Goal: Task Accomplishment & Management: Manage account settings

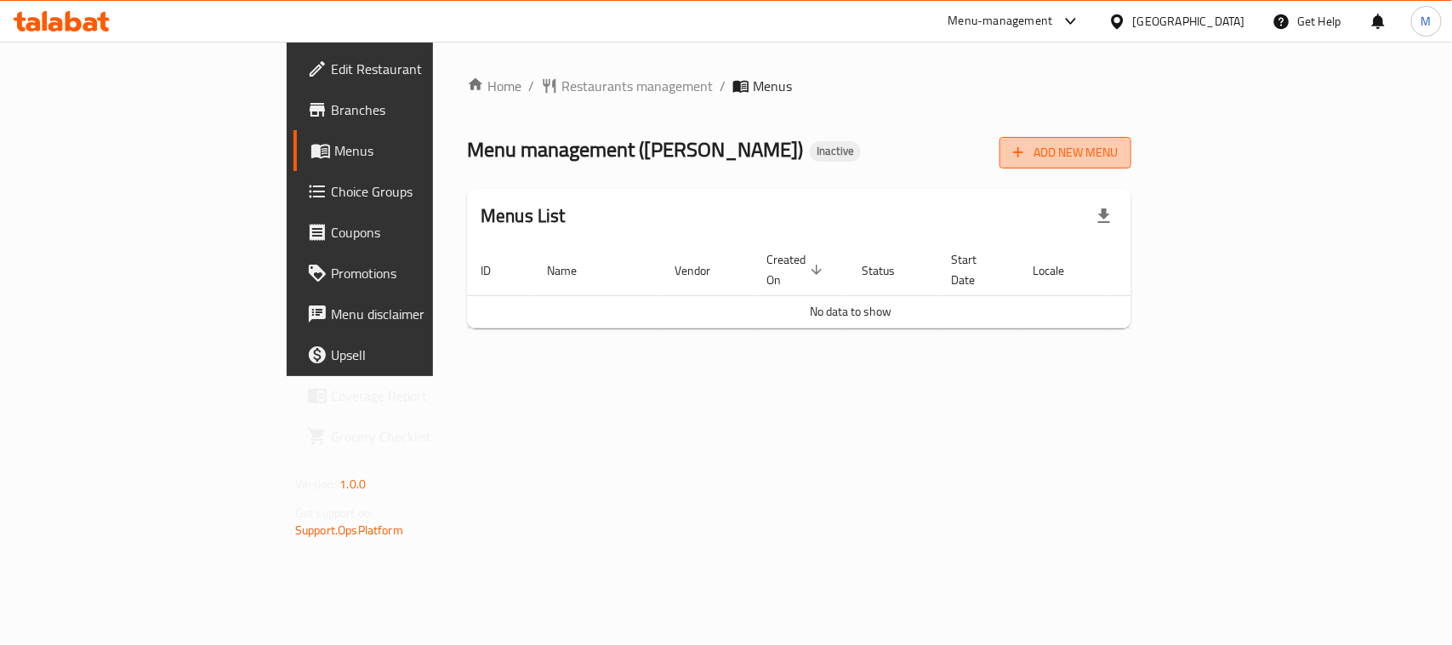
click at [1117, 151] on span "Add New Menu" at bounding box center [1065, 152] width 105 height 21
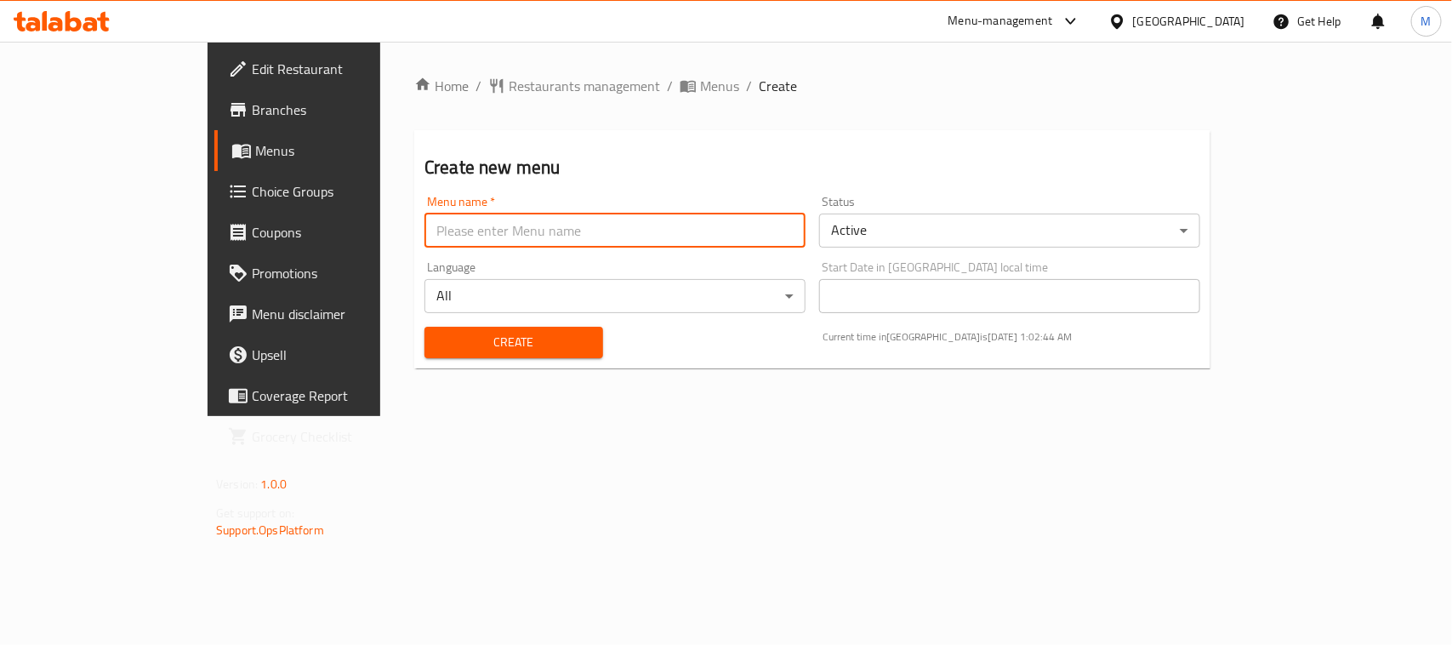
click at [804, 240] on input "text" at bounding box center [614, 230] width 381 height 34
type input "Menu"
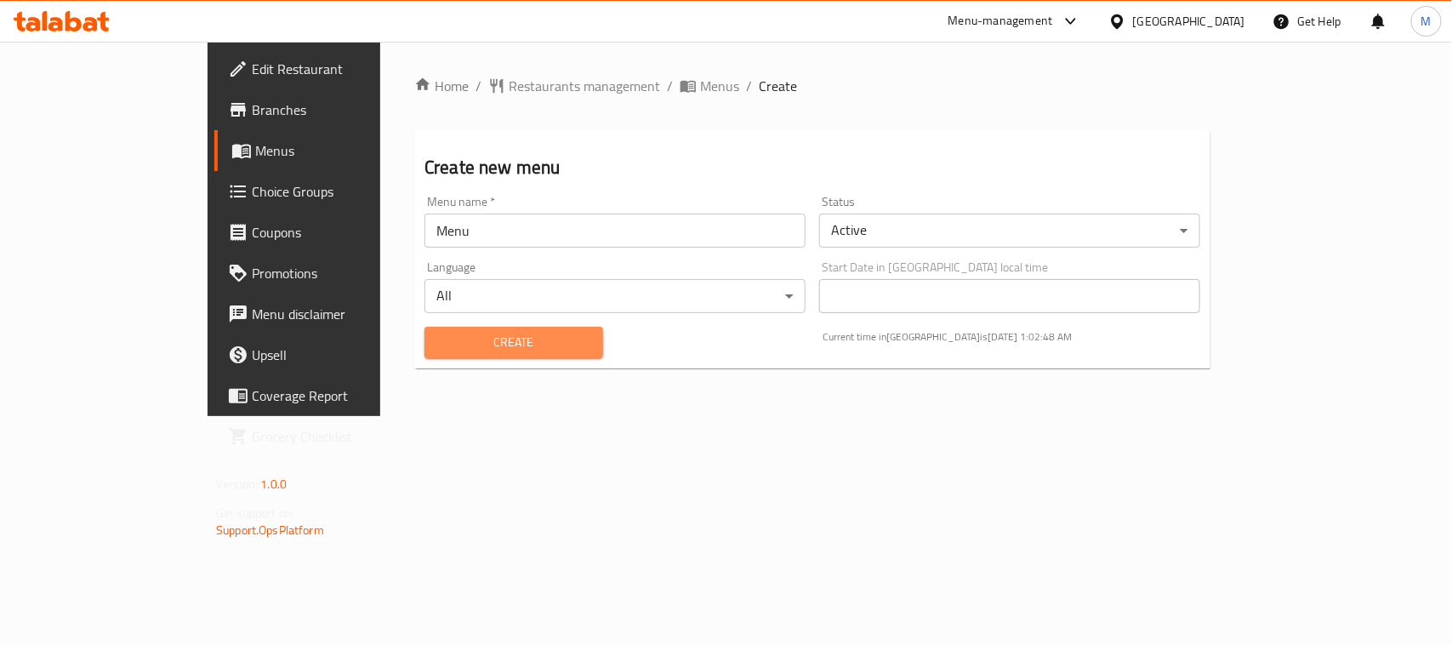
click at [448, 347] on span "Create" at bounding box center [513, 342] width 151 height 21
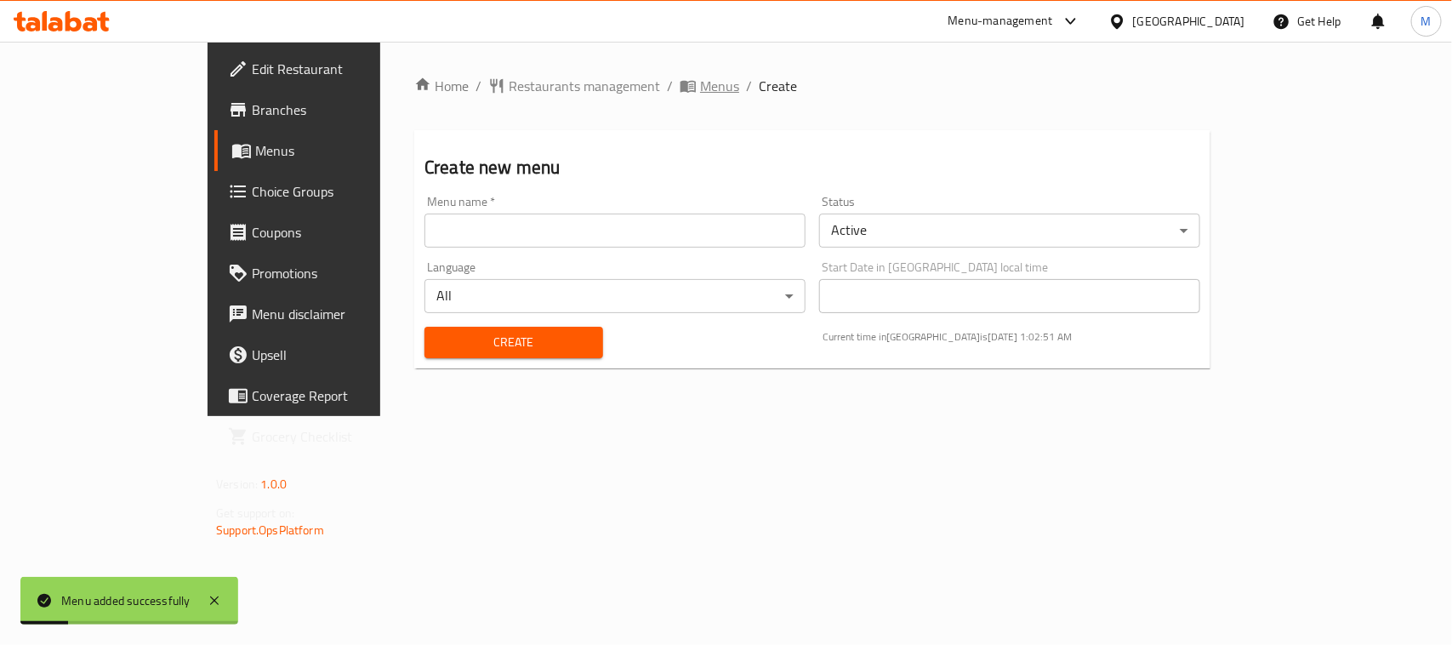
click at [700, 87] on span "Menus" at bounding box center [719, 86] width 39 height 20
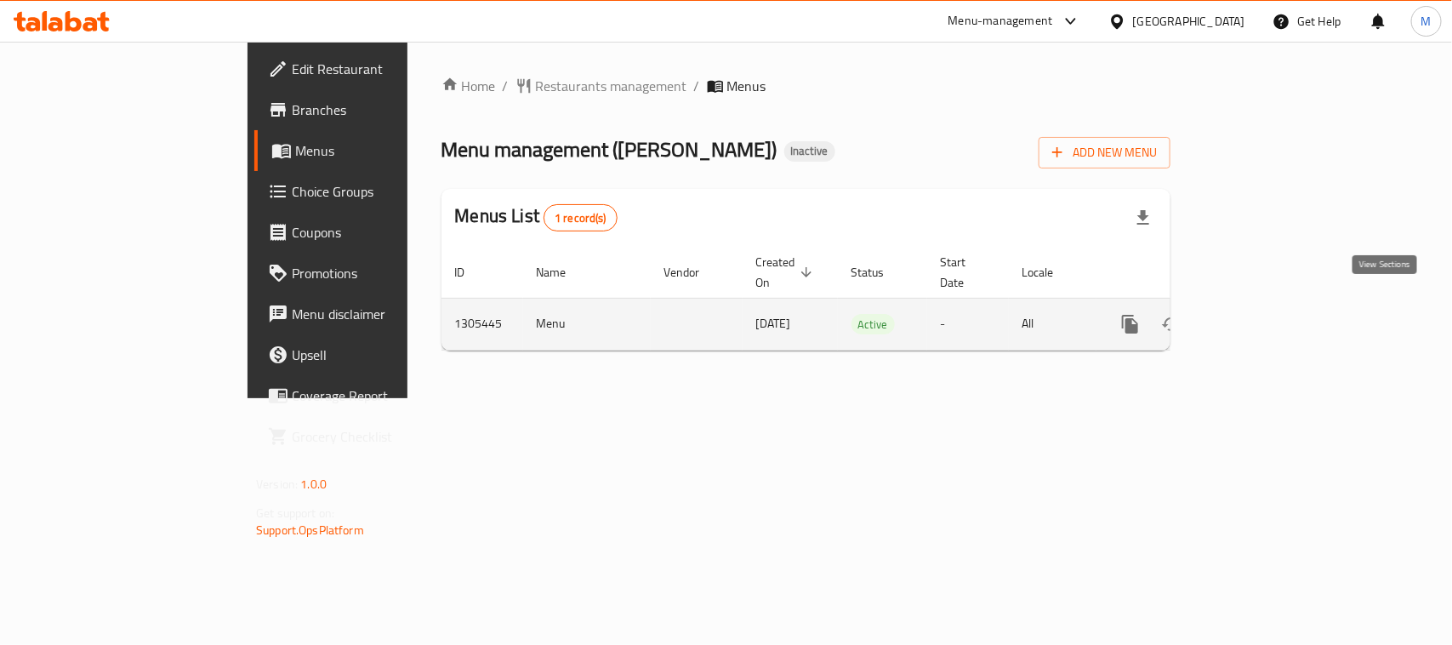
click at [1260, 316] on icon "enhanced table" at bounding box center [1252, 323] width 15 height 15
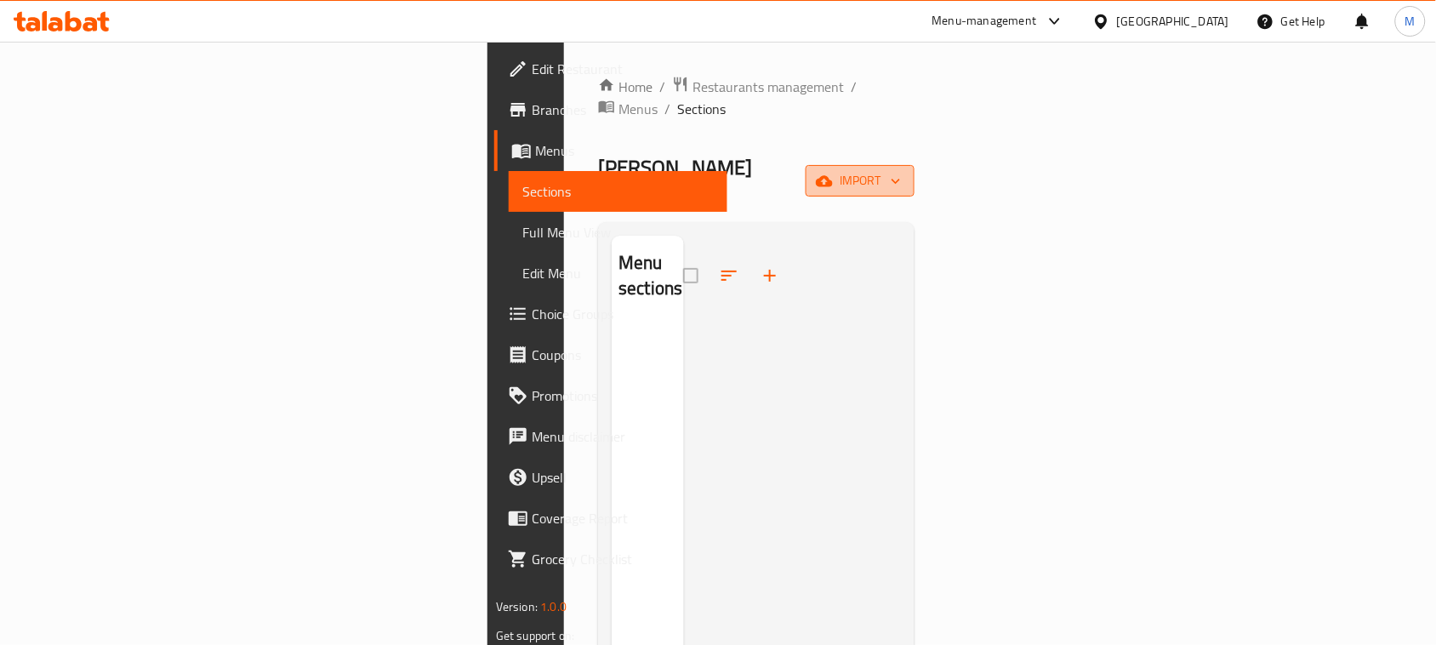
click at [901, 170] on span "import" at bounding box center [860, 180] width 82 height 21
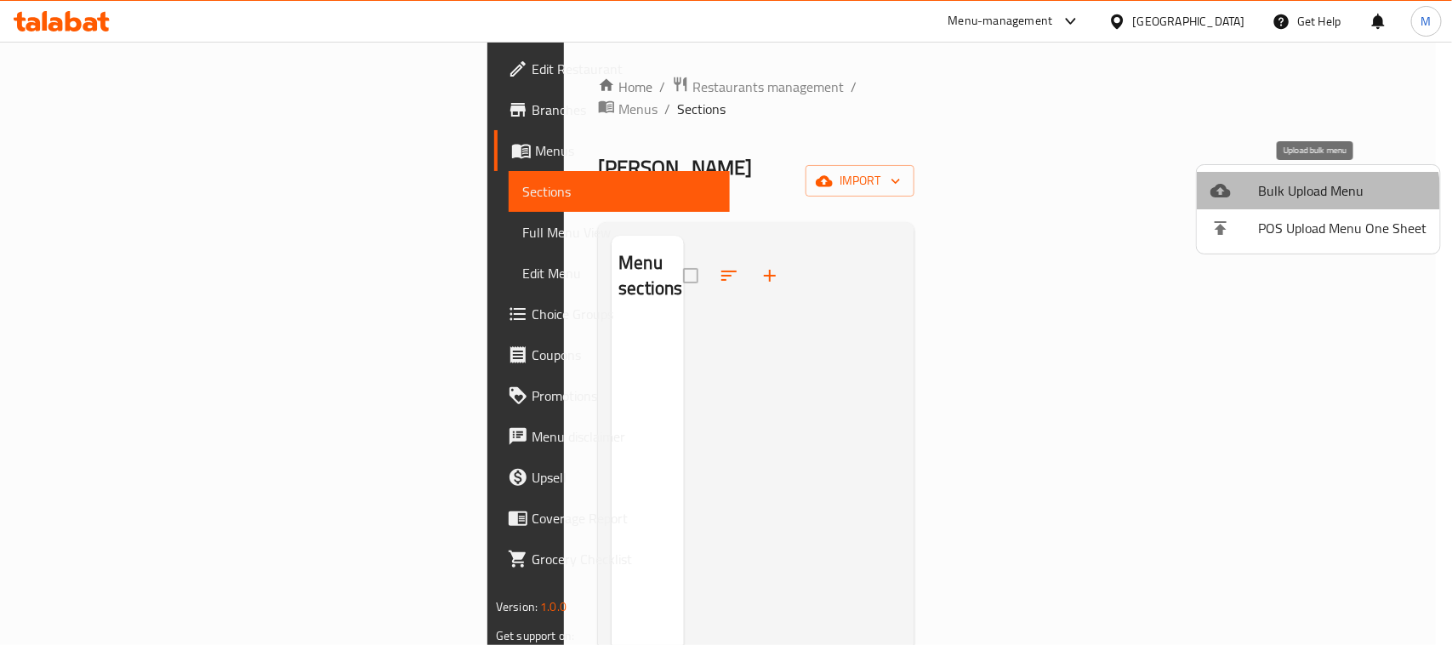
click at [1303, 196] on span "Bulk Upload Menu" at bounding box center [1342, 190] width 168 height 20
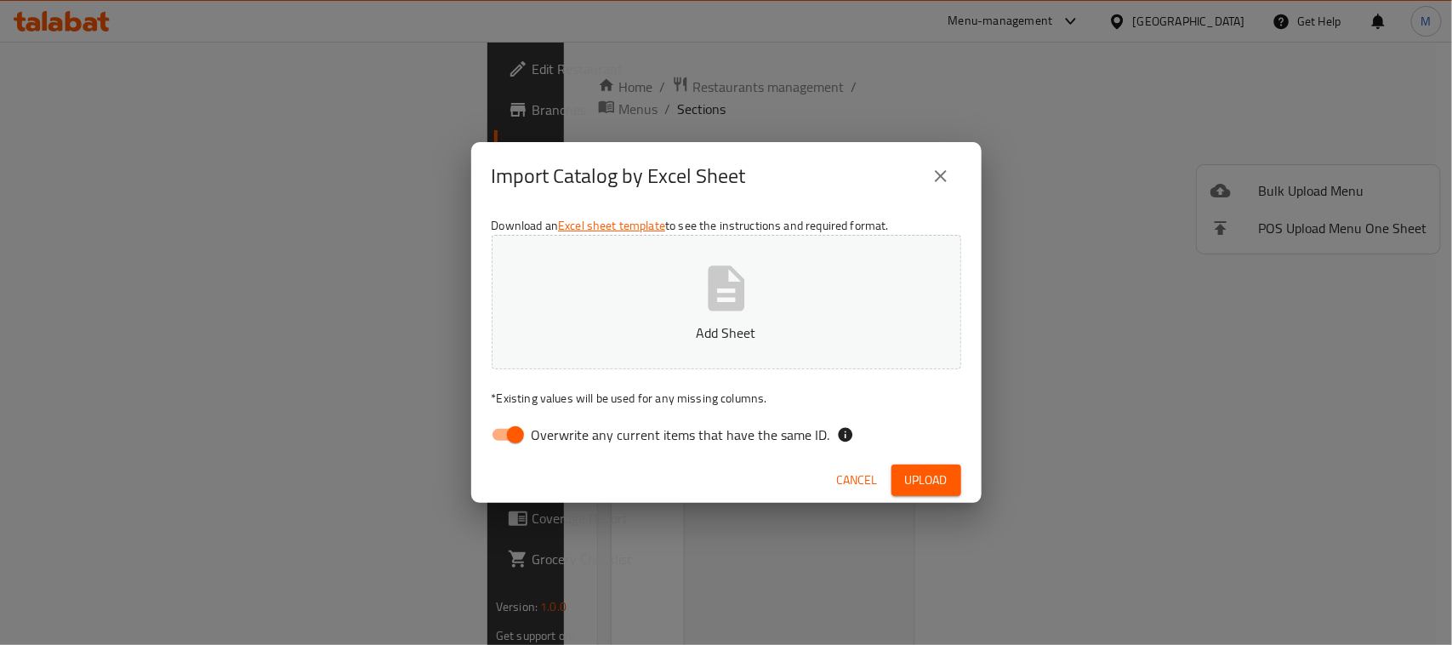
click at [781, 438] on span "Overwrite any current items that have the same ID." at bounding box center [681, 434] width 299 height 20
click at [564, 438] on input "Overwrite any current items that have the same ID." at bounding box center [515, 434] width 97 height 32
checkbox input "false"
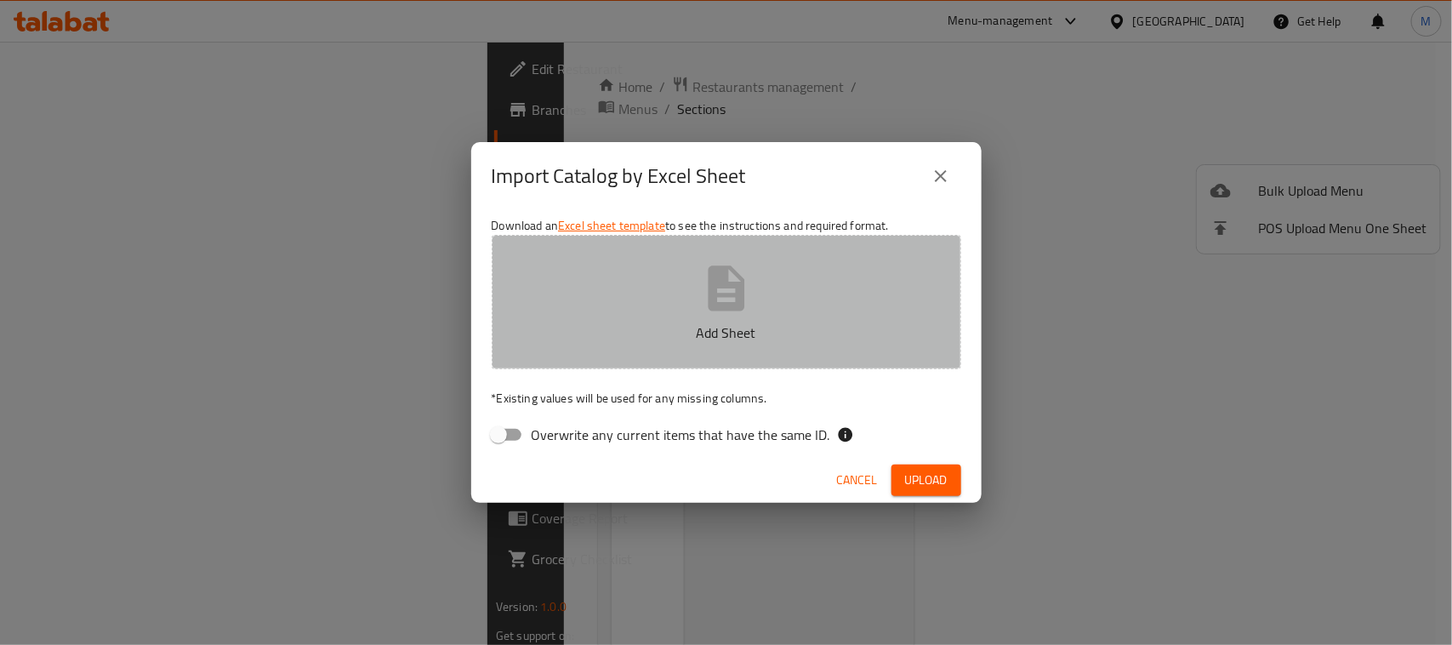
click at [723, 279] on icon "button" at bounding box center [726, 287] width 37 height 45
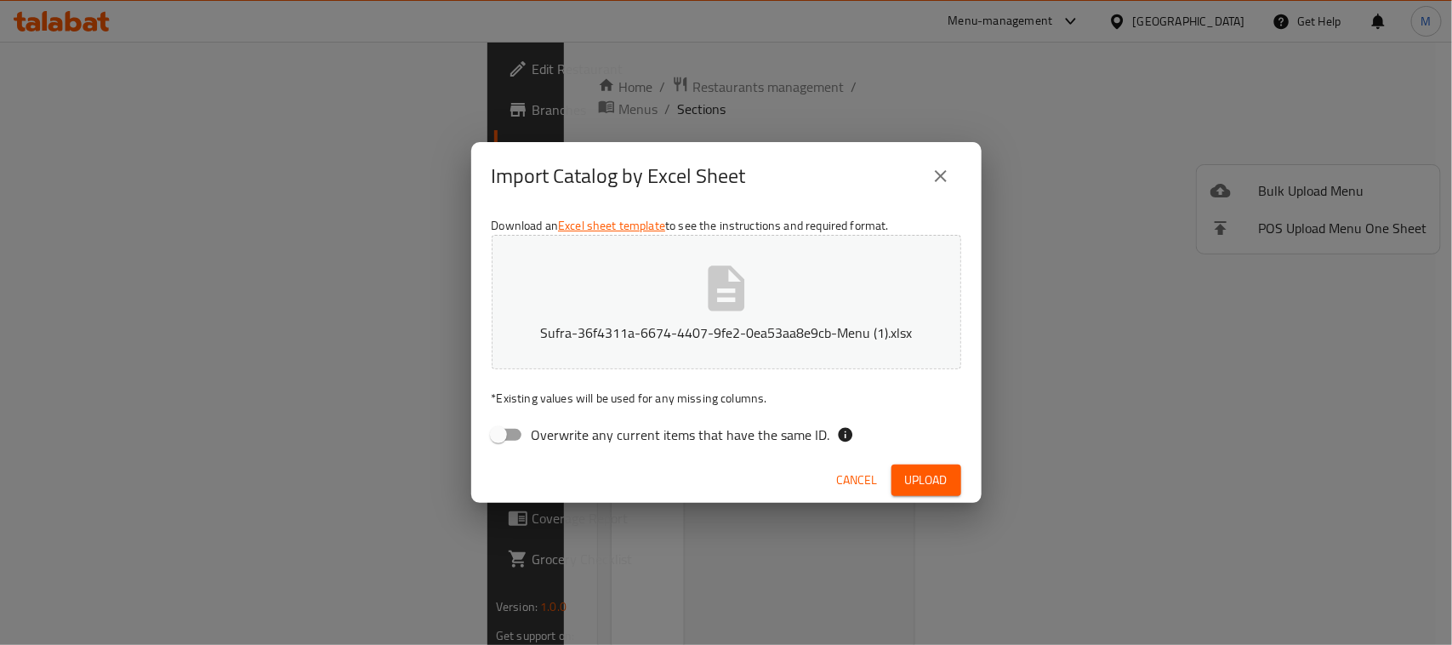
click at [920, 476] on span "Upload" at bounding box center [926, 479] width 43 height 21
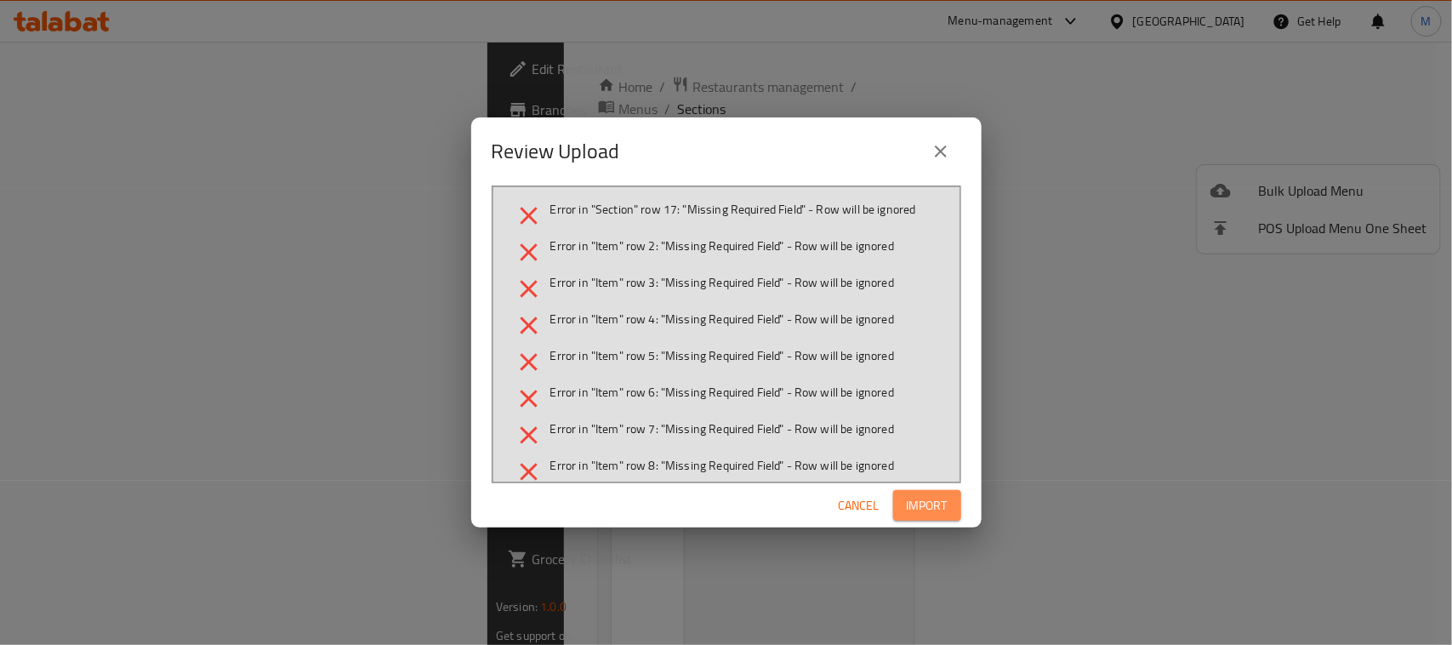
click at [920, 506] on span "Import" at bounding box center [927, 505] width 41 height 21
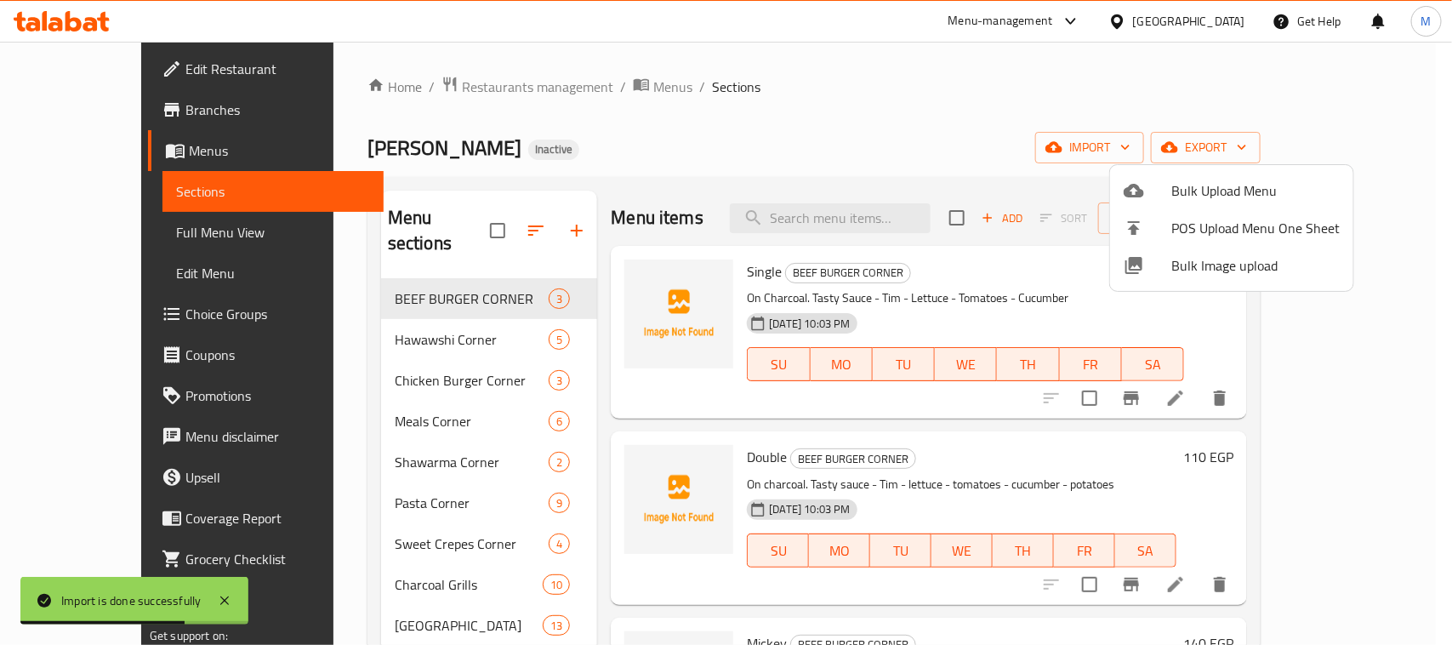
click at [550, 344] on div at bounding box center [726, 322] width 1452 height 645
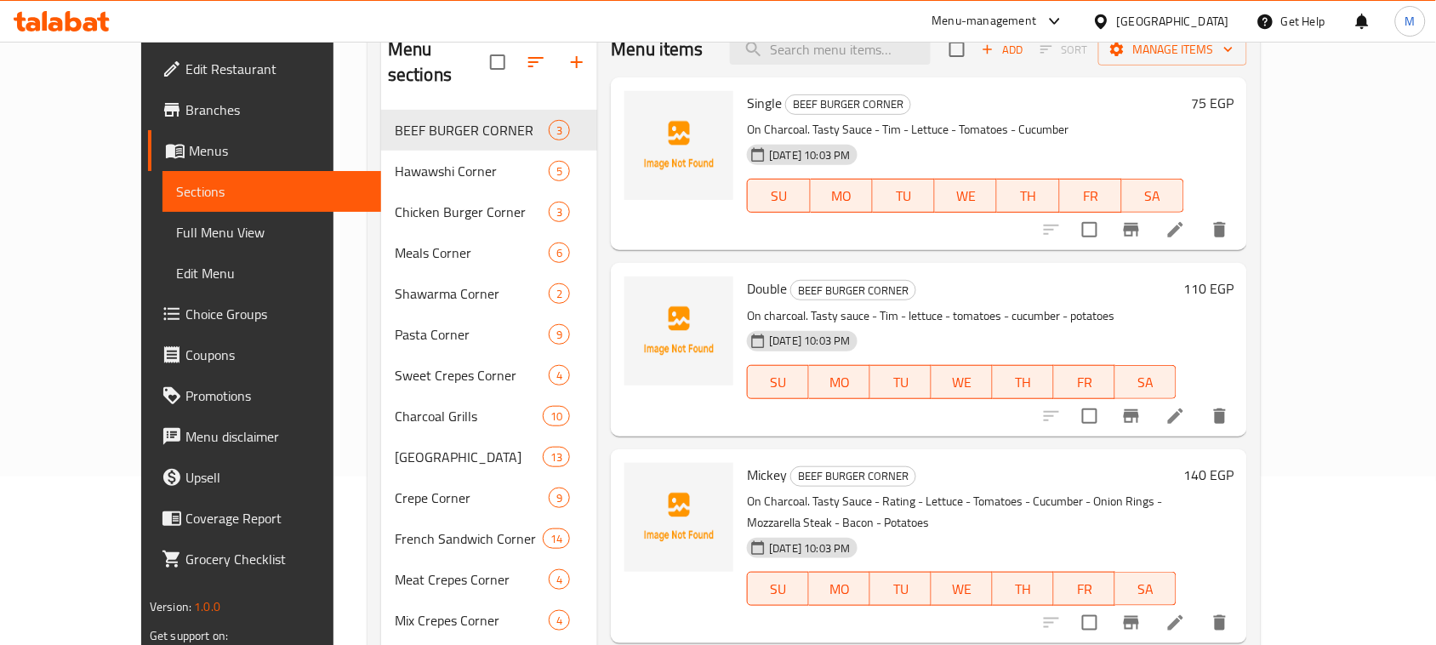
scroll to position [174, 0]
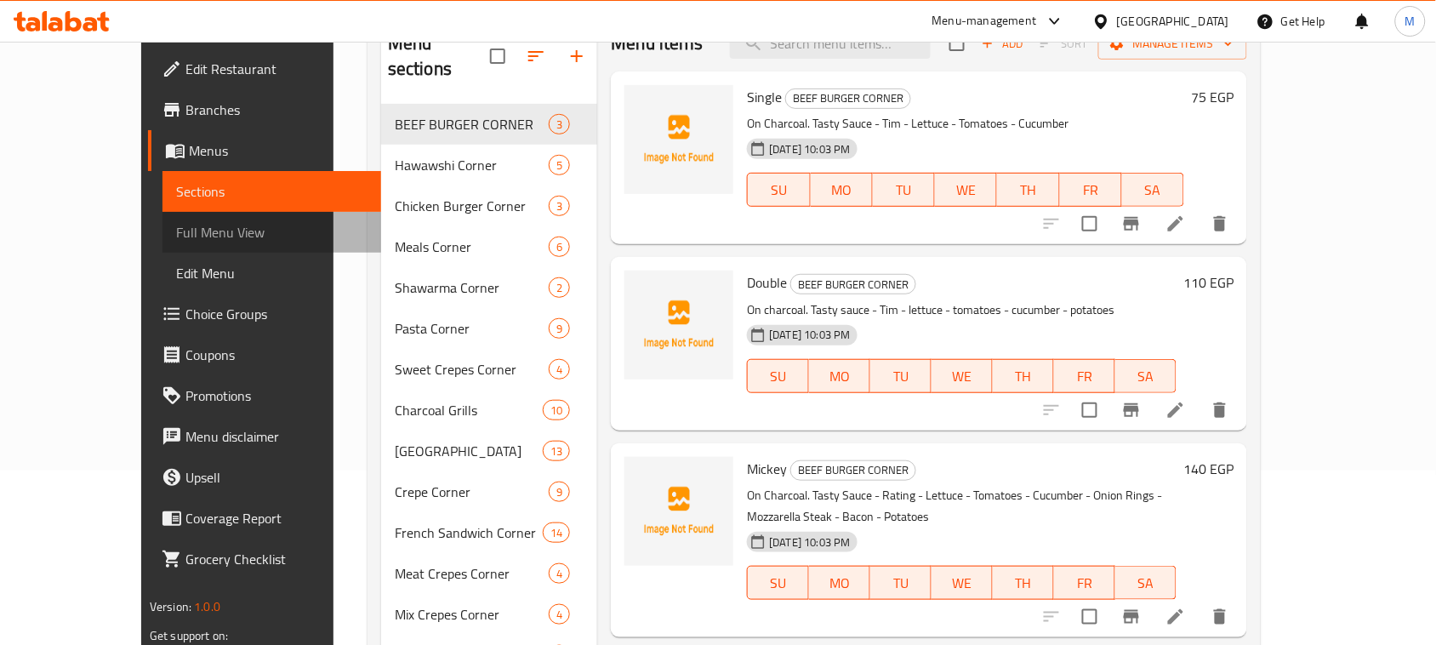
click at [176, 228] on span "Full Menu View" at bounding box center [271, 232] width 191 height 20
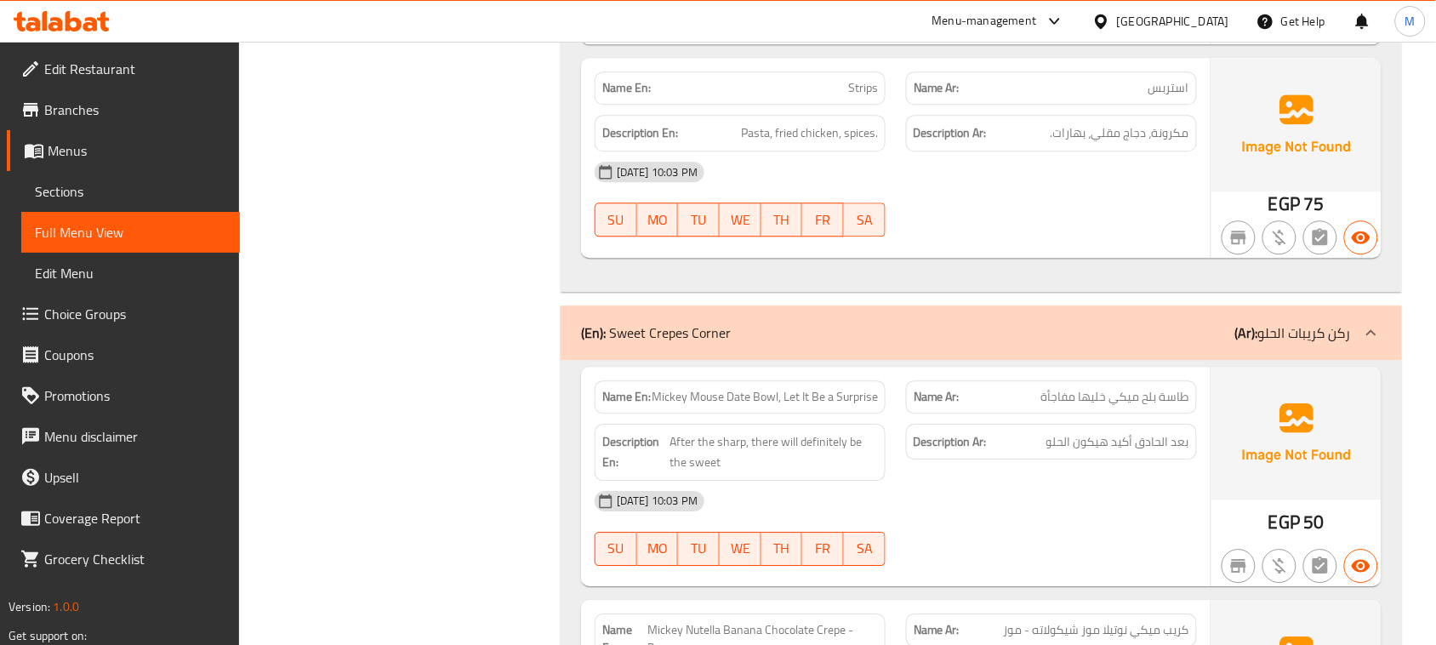
scroll to position [7043, 0]
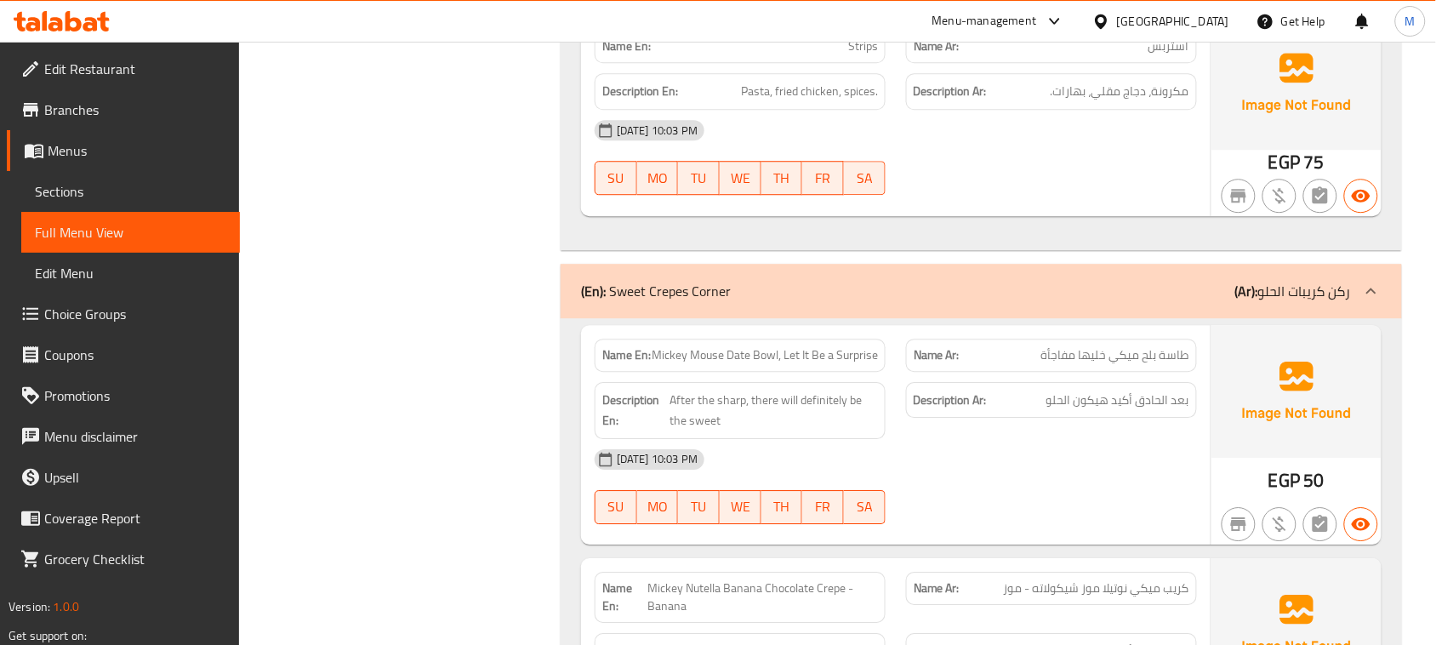
click at [73, 190] on span "Sections" at bounding box center [130, 191] width 191 height 20
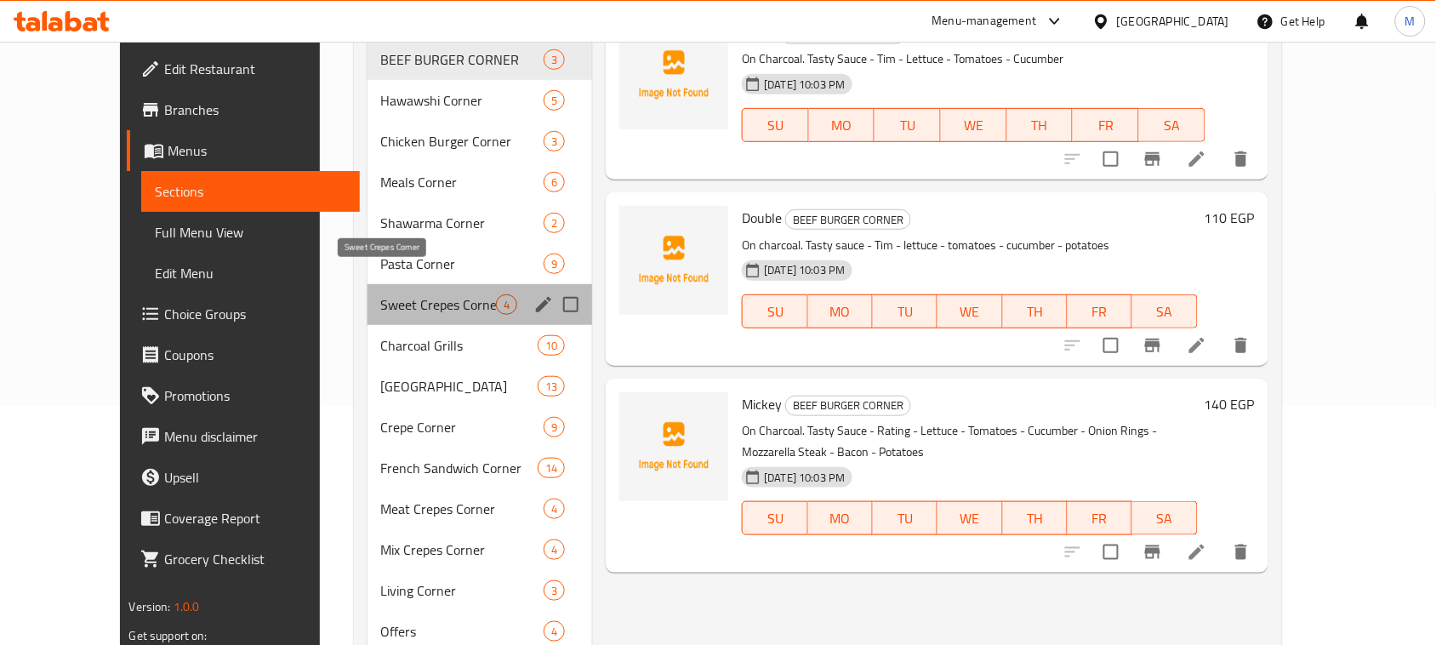
click at [435, 294] on span "Sweet Crepes Corner" at bounding box center [439, 304] width 116 height 20
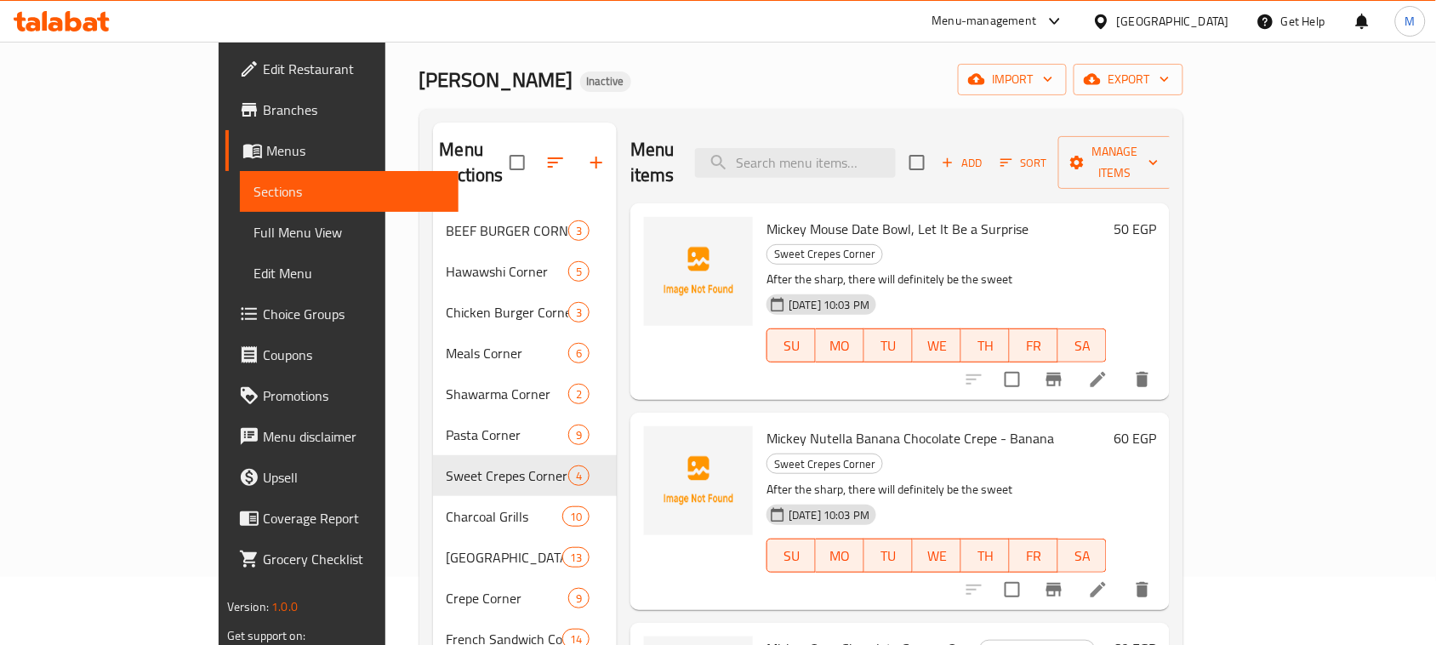
scroll to position [94, 0]
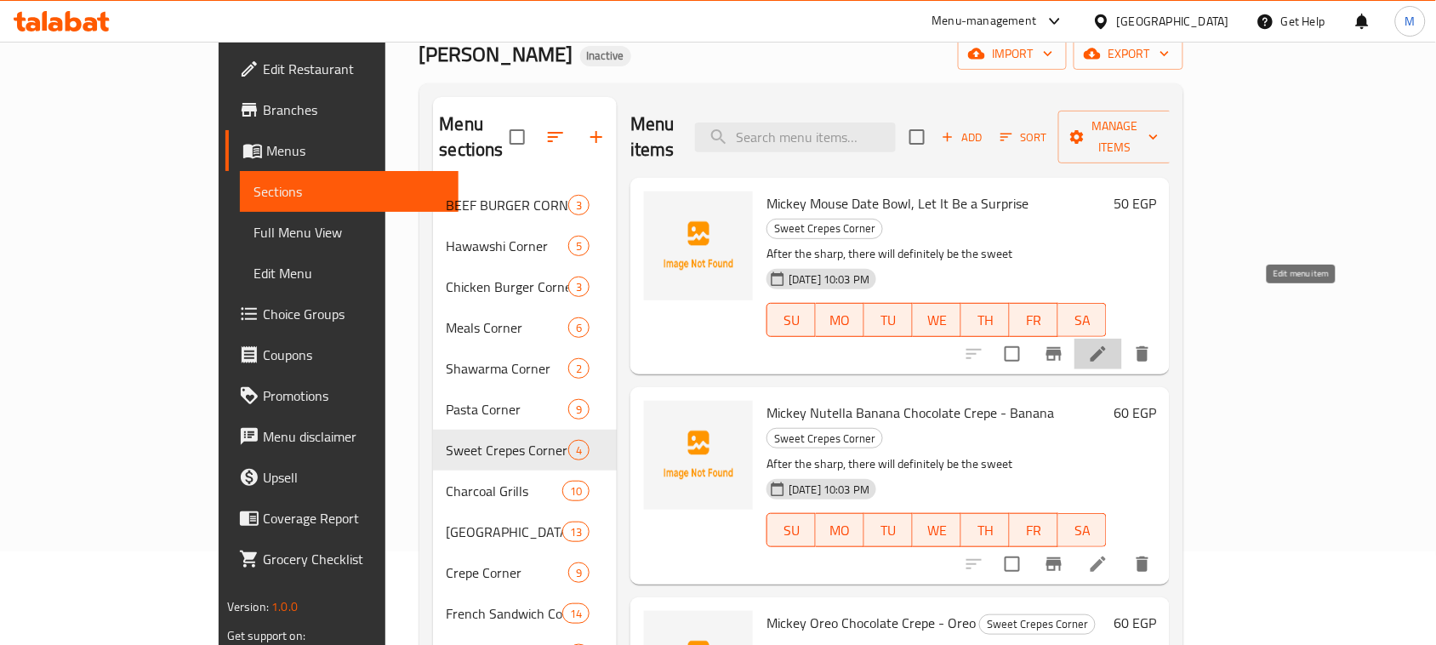
click at [1106, 346] on icon at bounding box center [1097, 353] width 15 height 15
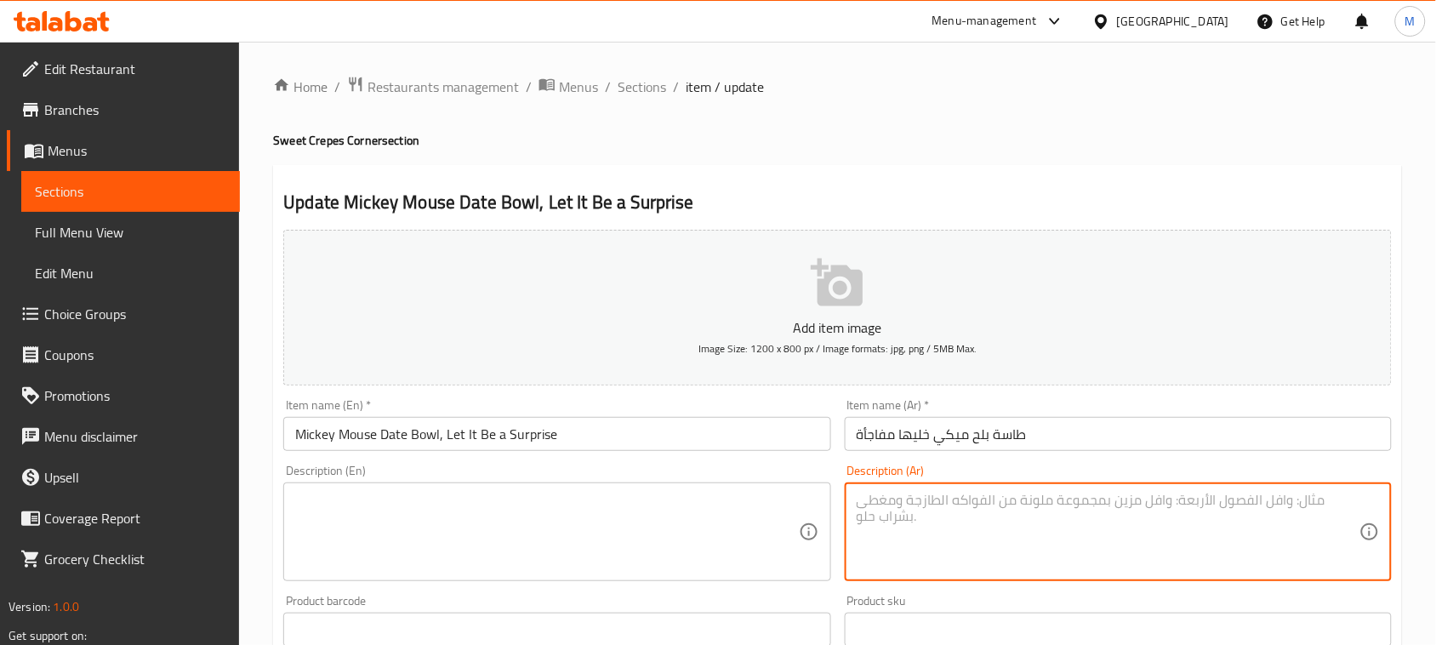
scroll to position [2, 0]
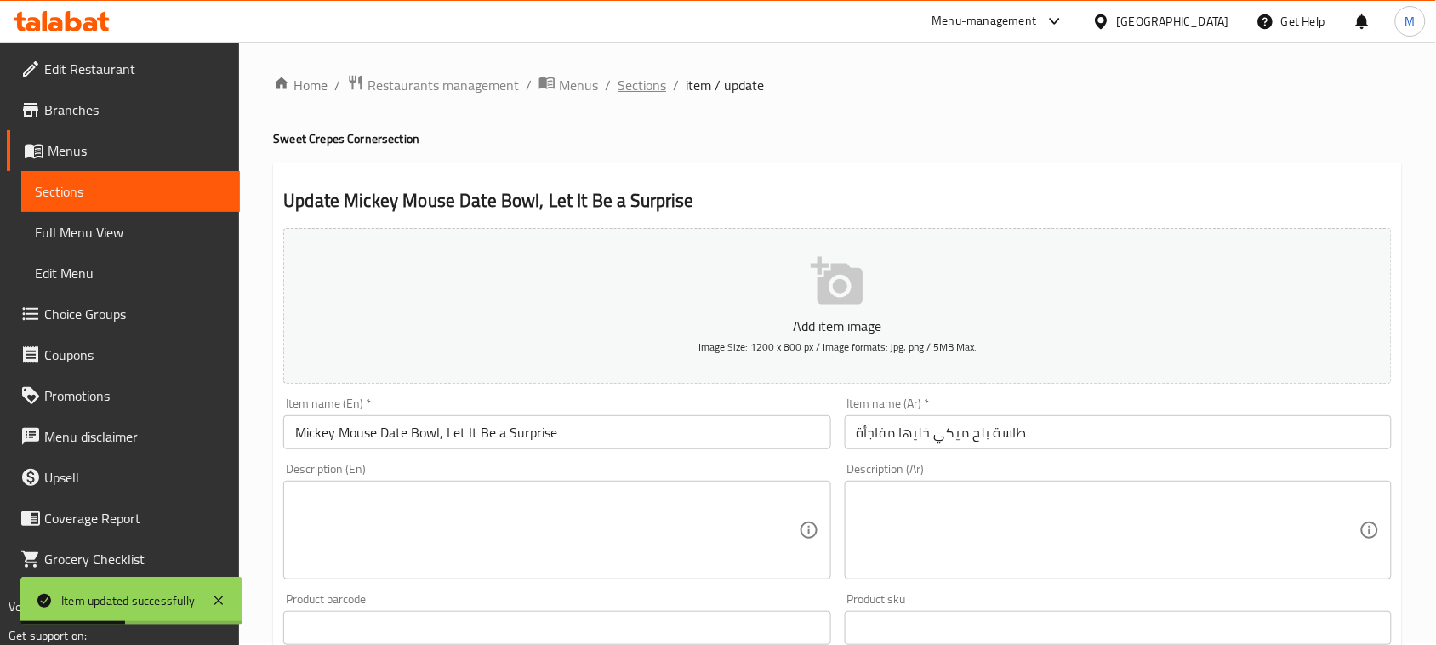
click at [643, 94] on span "Sections" at bounding box center [641, 85] width 48 height 20
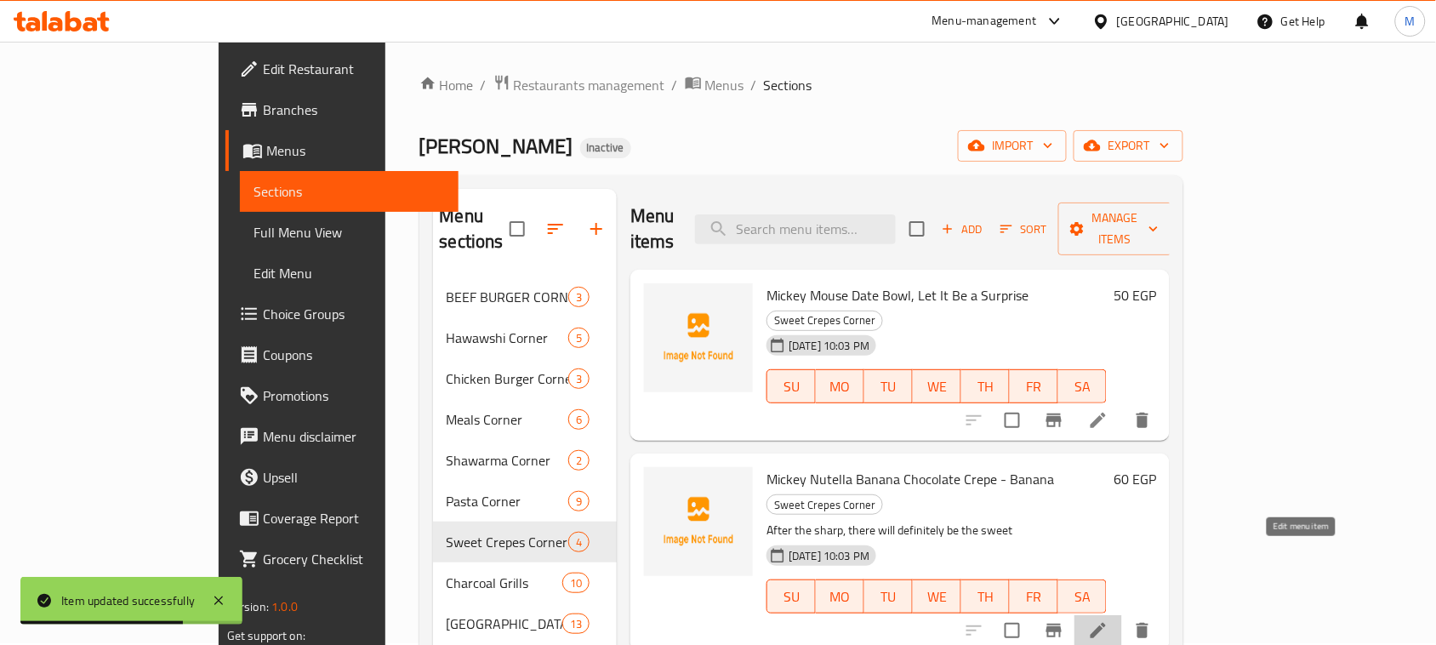
click at [1108, 620] on icon at bounding box center [1098, 630] width 20 height 20
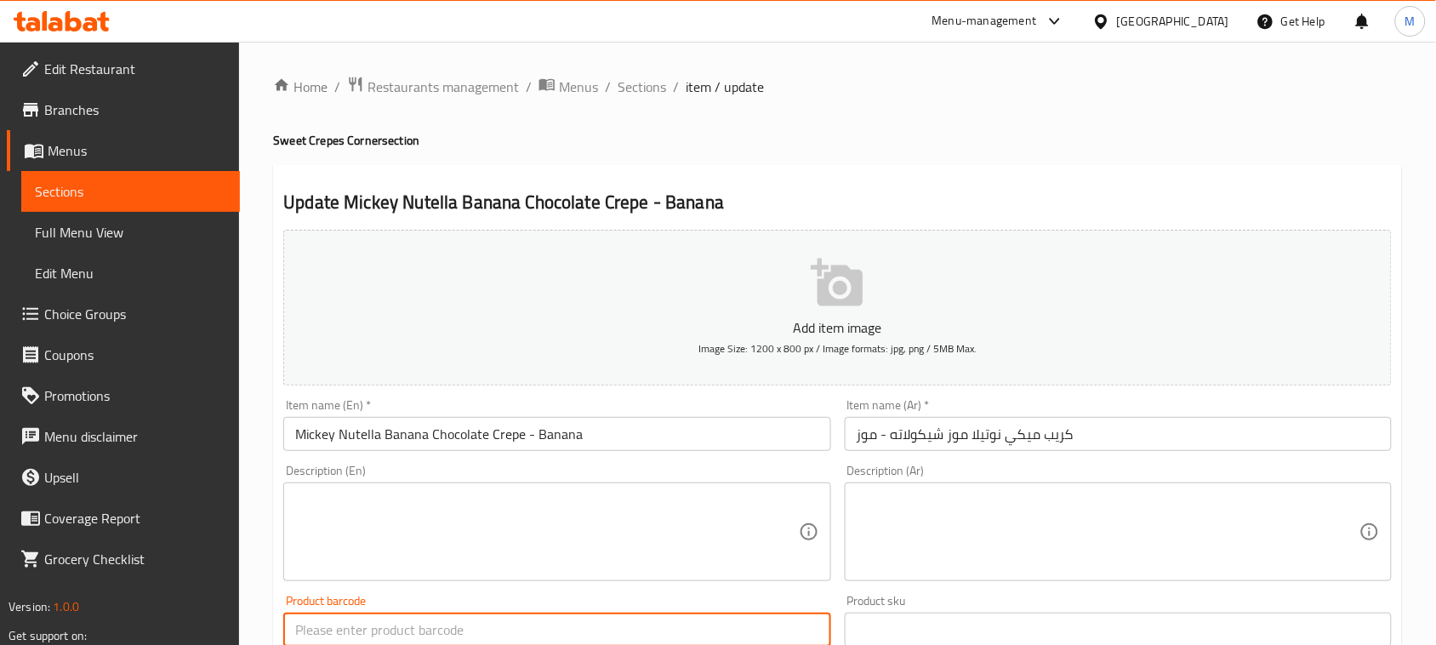
scroll to position [2, 0]
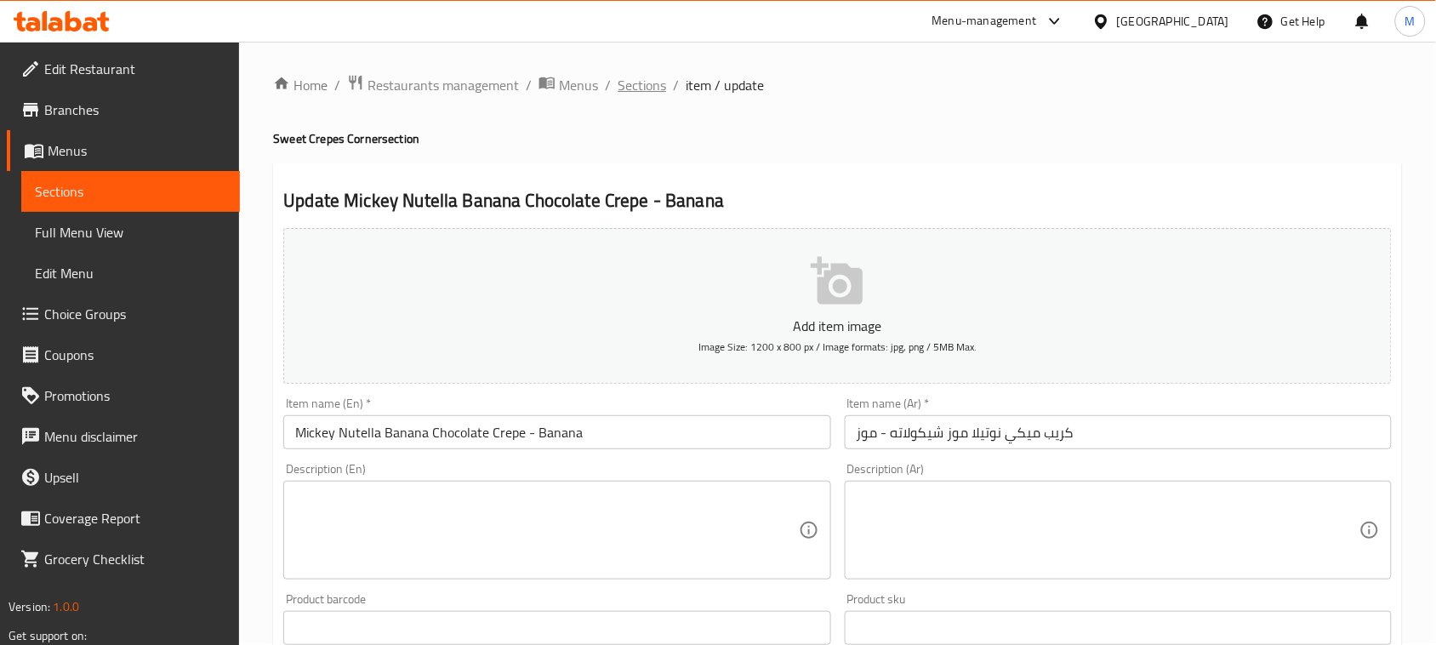
click at [660, 87] on span "Sections" at bounding box center [641, 85] width 48 height 20
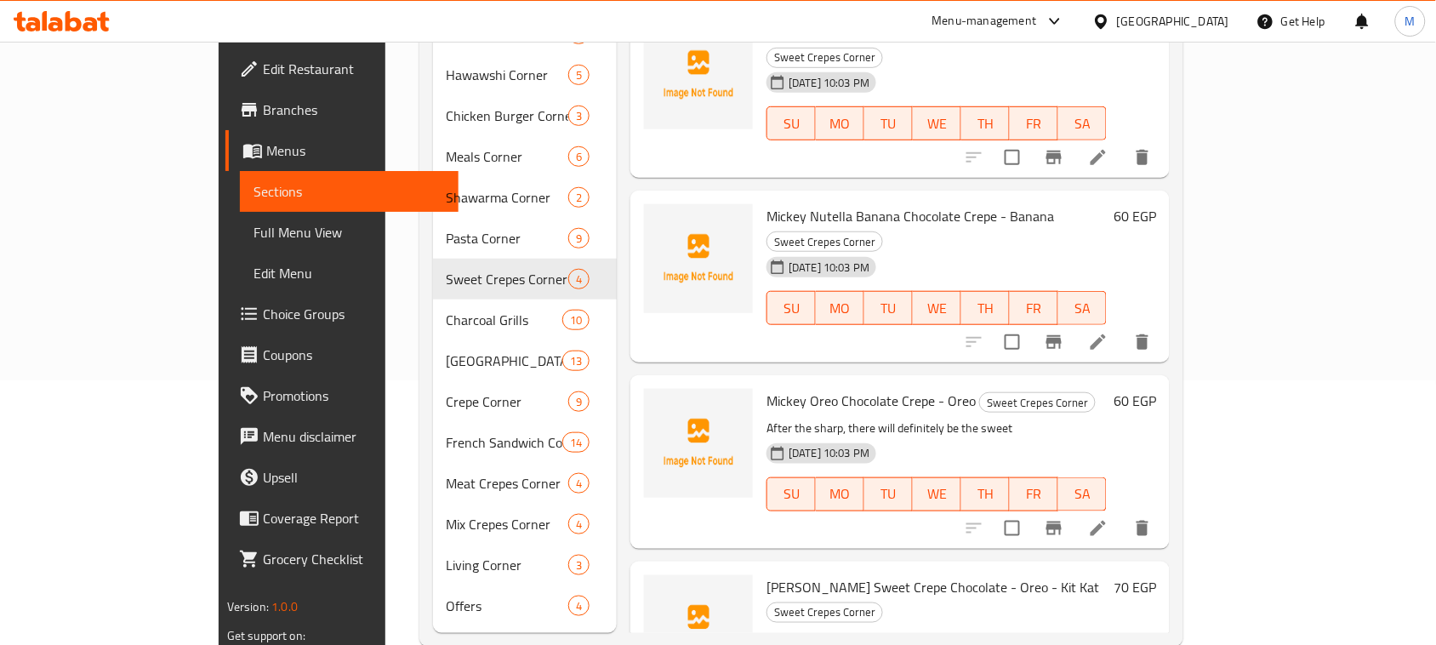
scroll to position [274, 0]
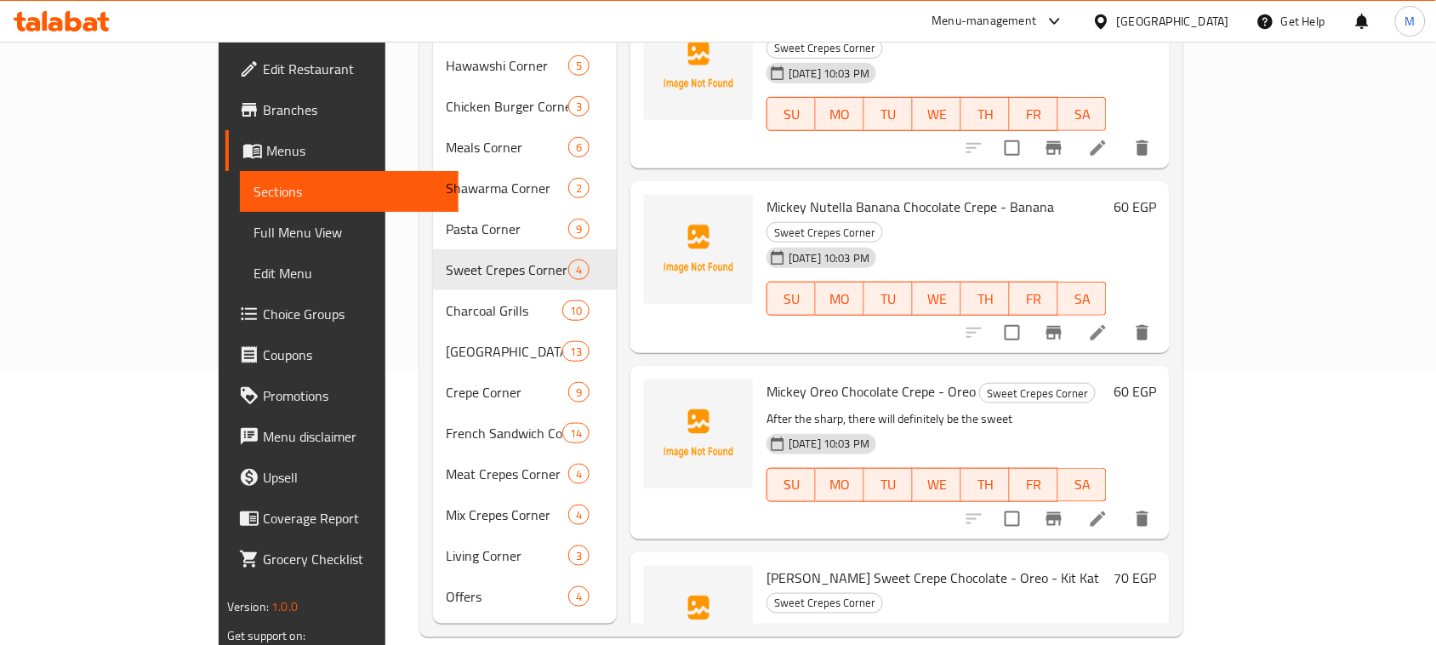
click at [1218, 584] on div "Home / Restaurants management / Menus / Sections MIKI Inactive import export Me…" at bounding box center [801, 219] width 833 height 903
click at [1108, 509] on icon at bounding box center [1098, 519] width 20 height 20
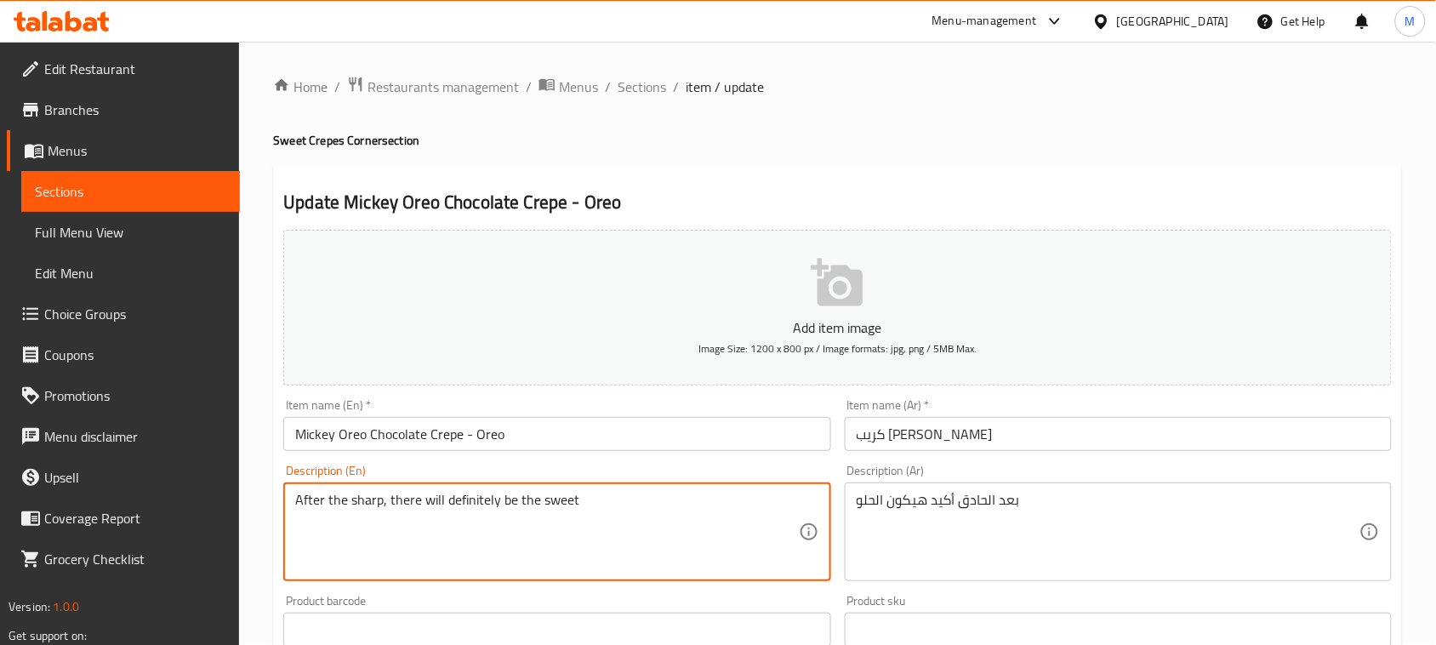
click at [643, 510] on textarea "After the sharp, there will definitely be the sweet" at bounding box center [546, 532] width 503 height 81
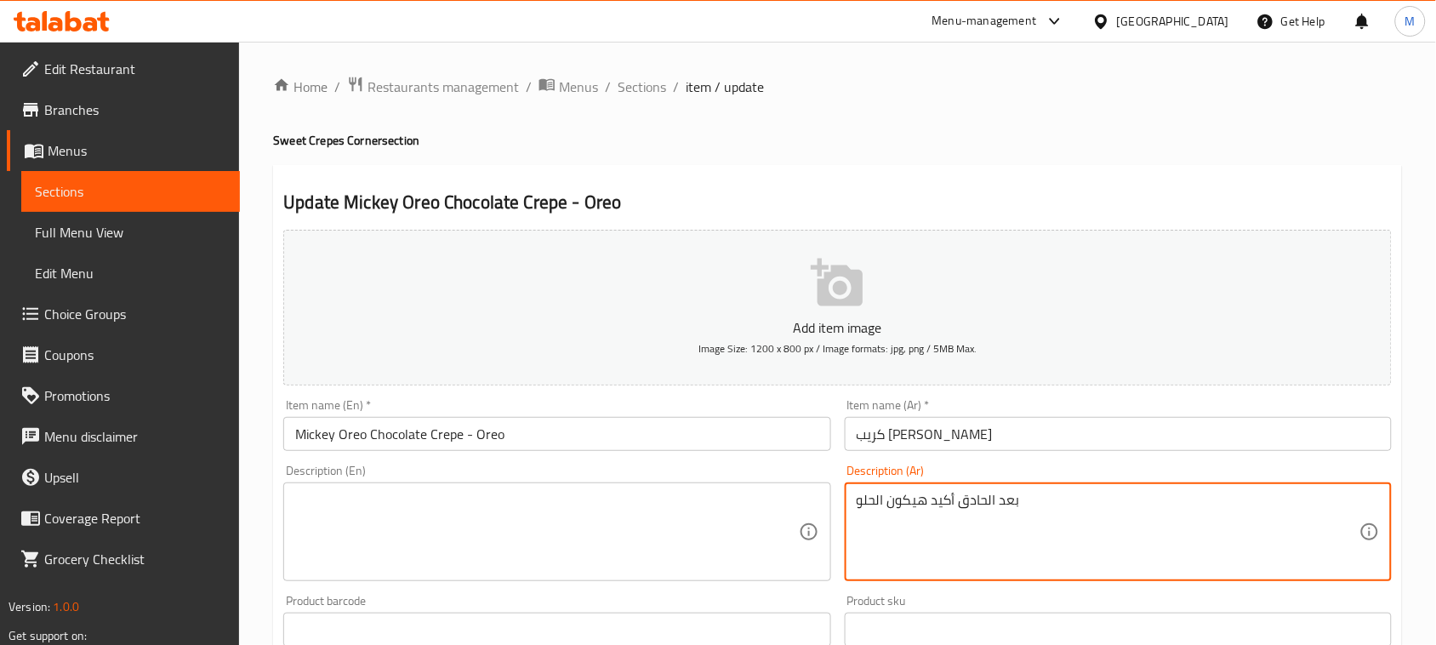
click at [899, 520] on textarea "بعد الحادق أكيد هيكون الحلو" at bounding box center [1107, 532] width 503 height 81
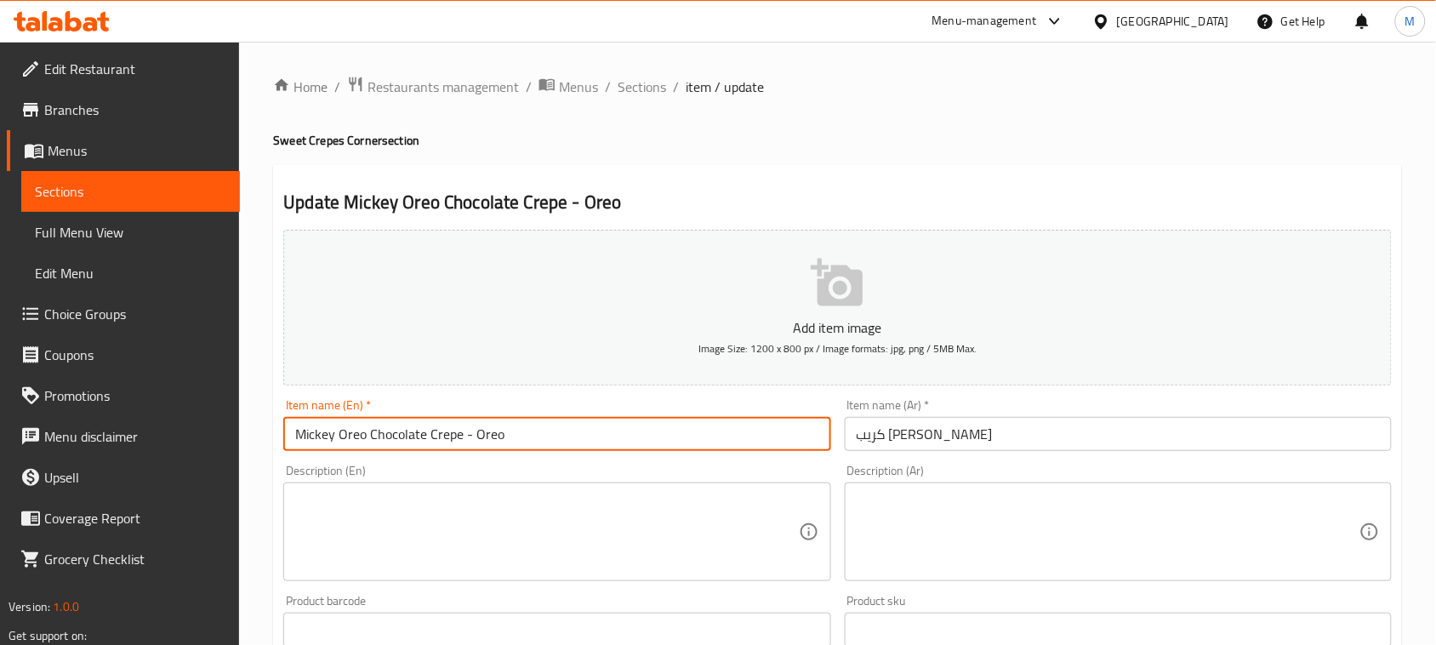
click at [827, 438] on input "Mickey Oreo Chocolate Crepe - Oreo" at bounding box center [556, 434] width 547 height 34
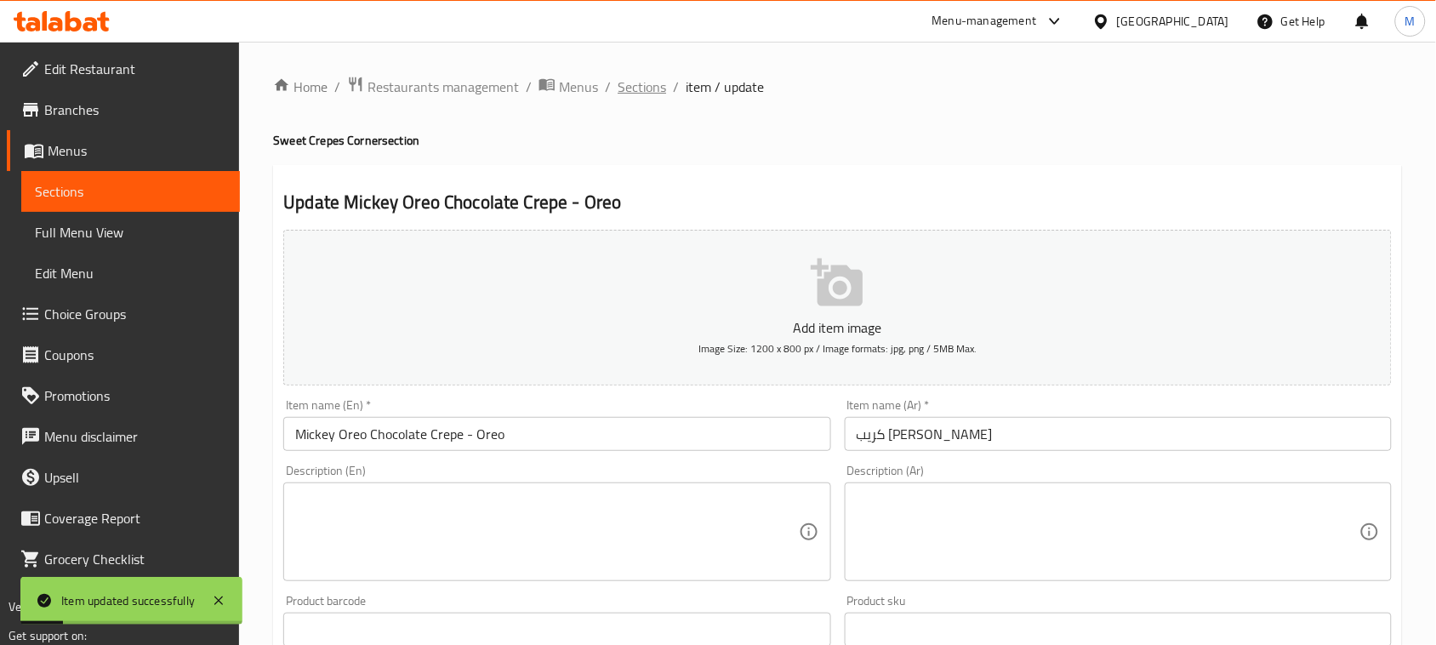
click at [647, 90] on span "Sections" at bounding box center [641, 87] width 48 height 20
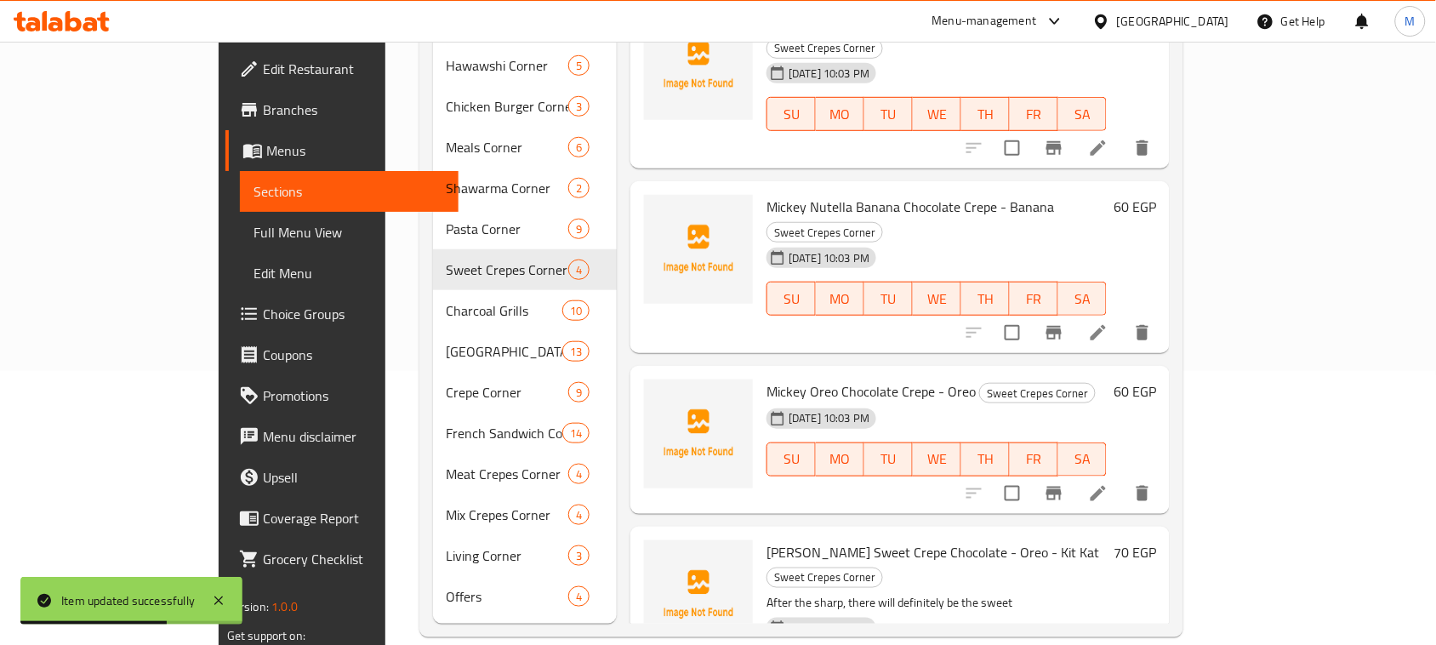
scroll to position [28, 0]
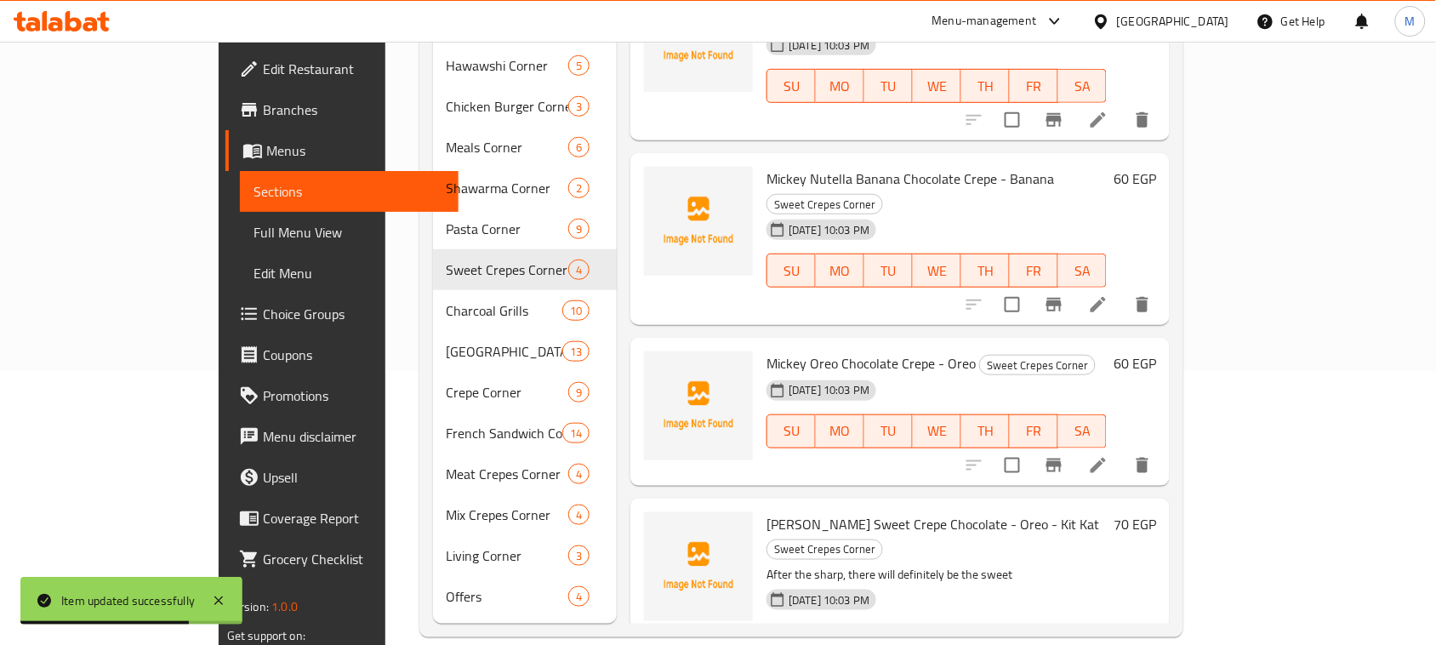
click at [1169, 594] on div "Mickey's Sweet Crepe Chocolate - Oreo - Kit Kat Sweet Crepes Corner After the s…" at bounding box center [899, 596] width 539 height 196
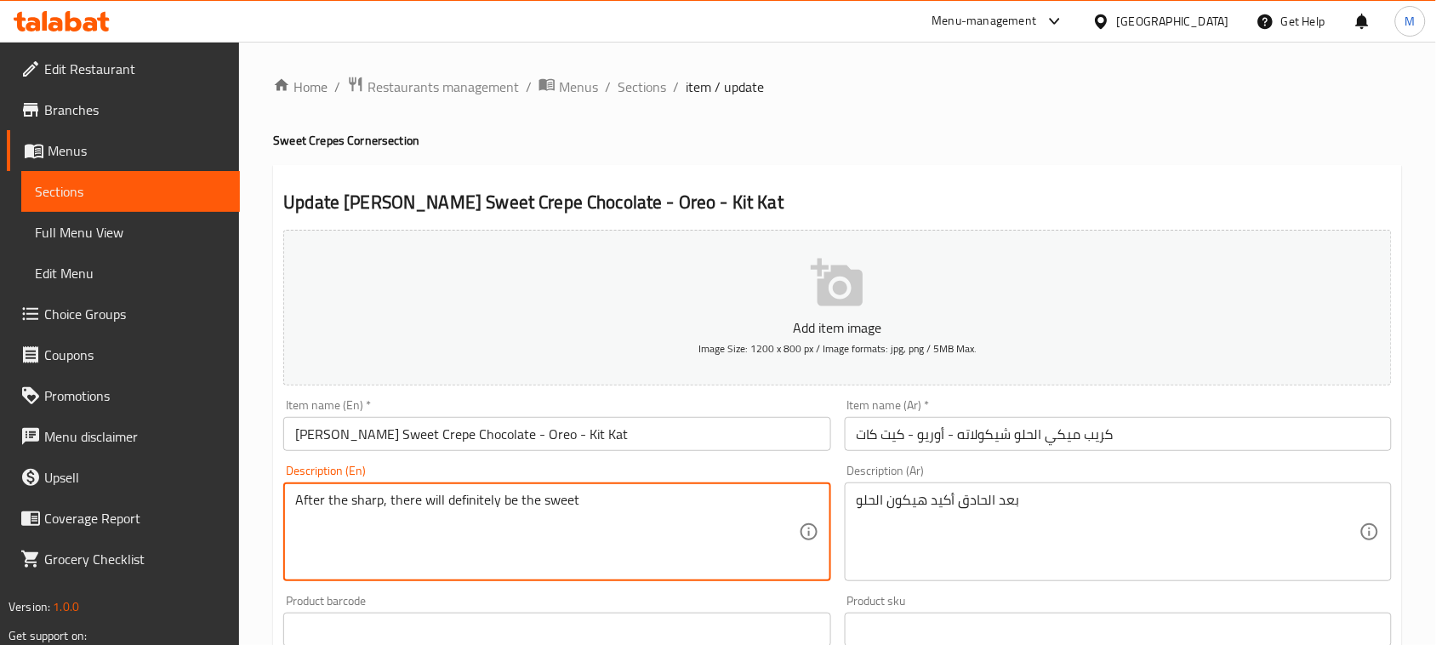
click at [635, 515] on textarea "After the sharp, there will definitely be the sweet" at bounding box center [546, 532] width 503 height 81
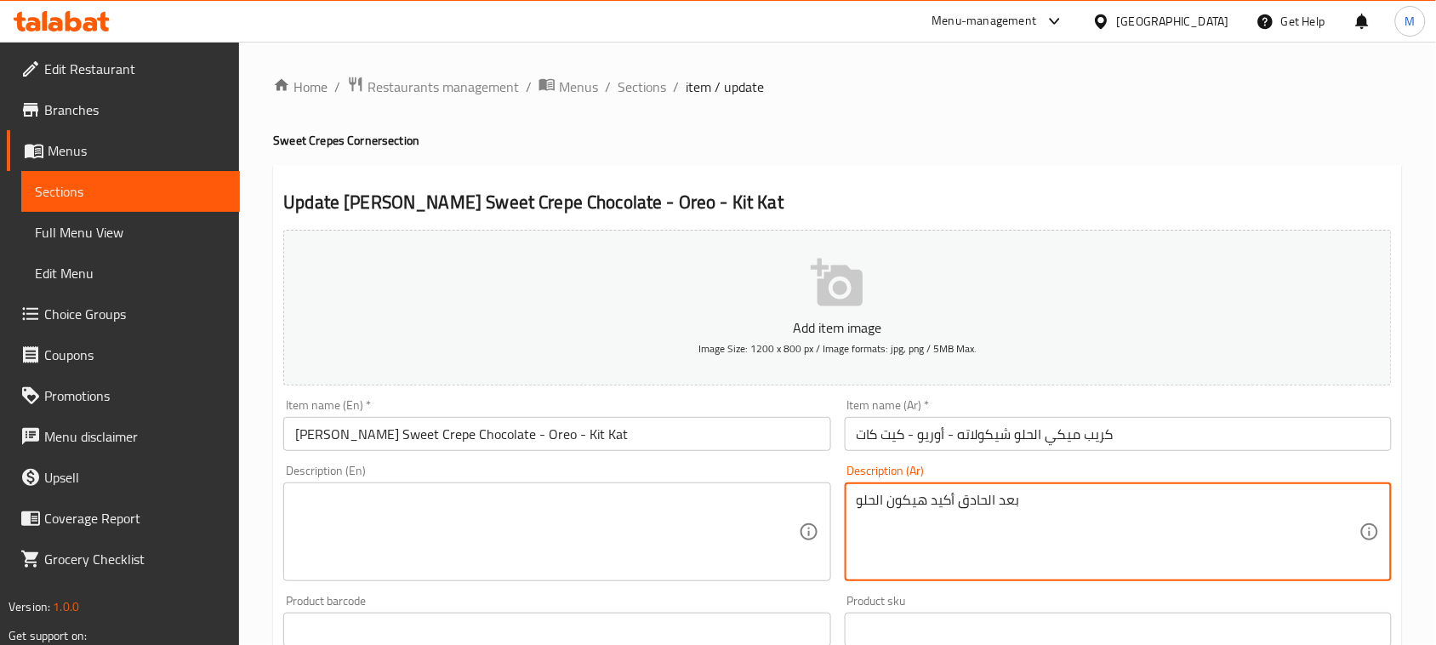
click at [898, 525] on textarea "بعد الحادق أكيد هيكون الحلو" at bounding box center [1107, 532] width 503 height 81
click at [817, 449] on input "[PERSON_NAME] Sweet Crepe Chocolate - Oreo - Kit Kat" at bounding box center [556, 434] width 547 height 34
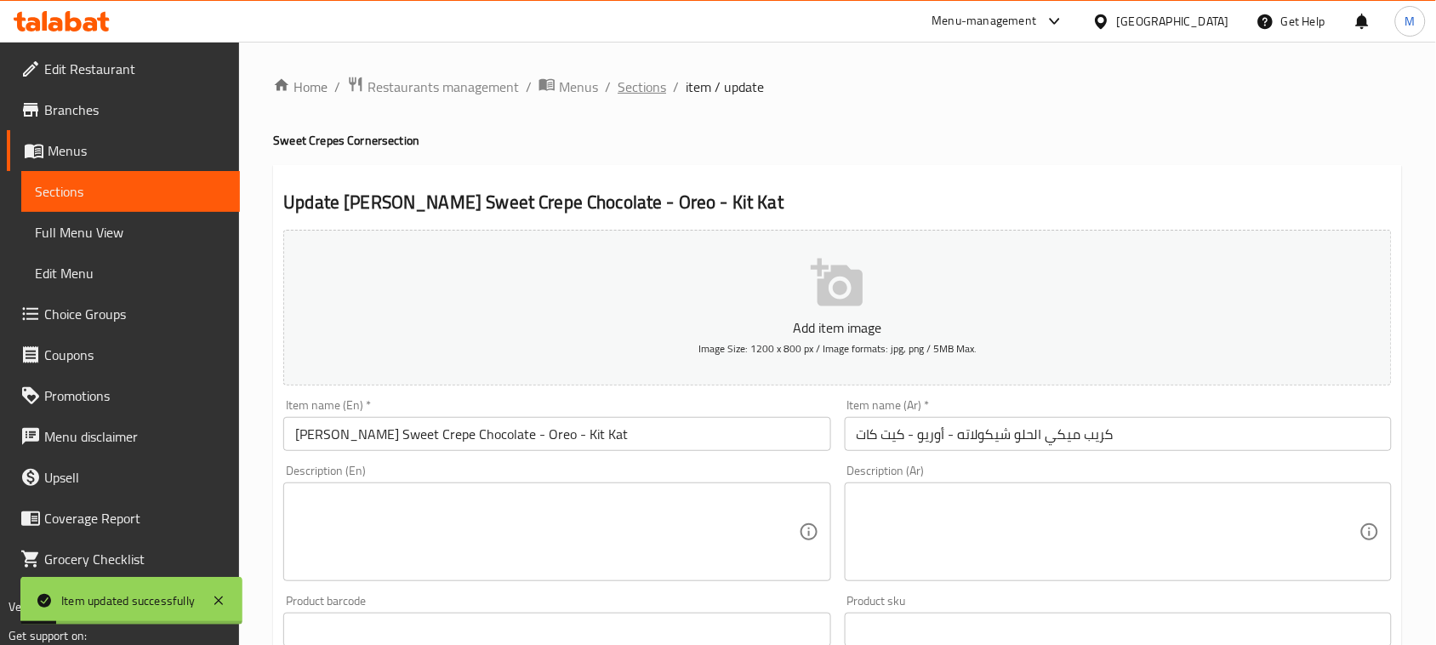
click at [639, 77] on span "Sections" at bounding box center [641, 87] width 48 height 20
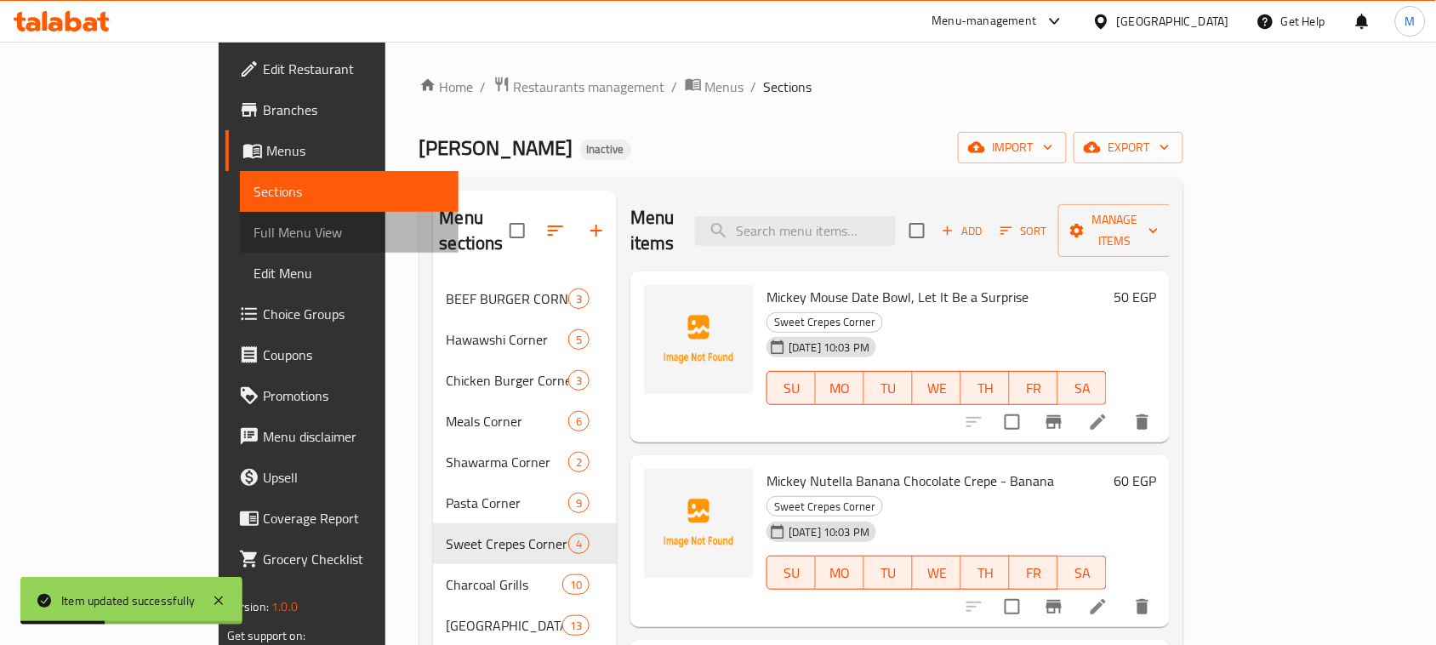
click at [253, 231] on span "Full Menu View" at bounding box center [348, 232] width 191 height 20
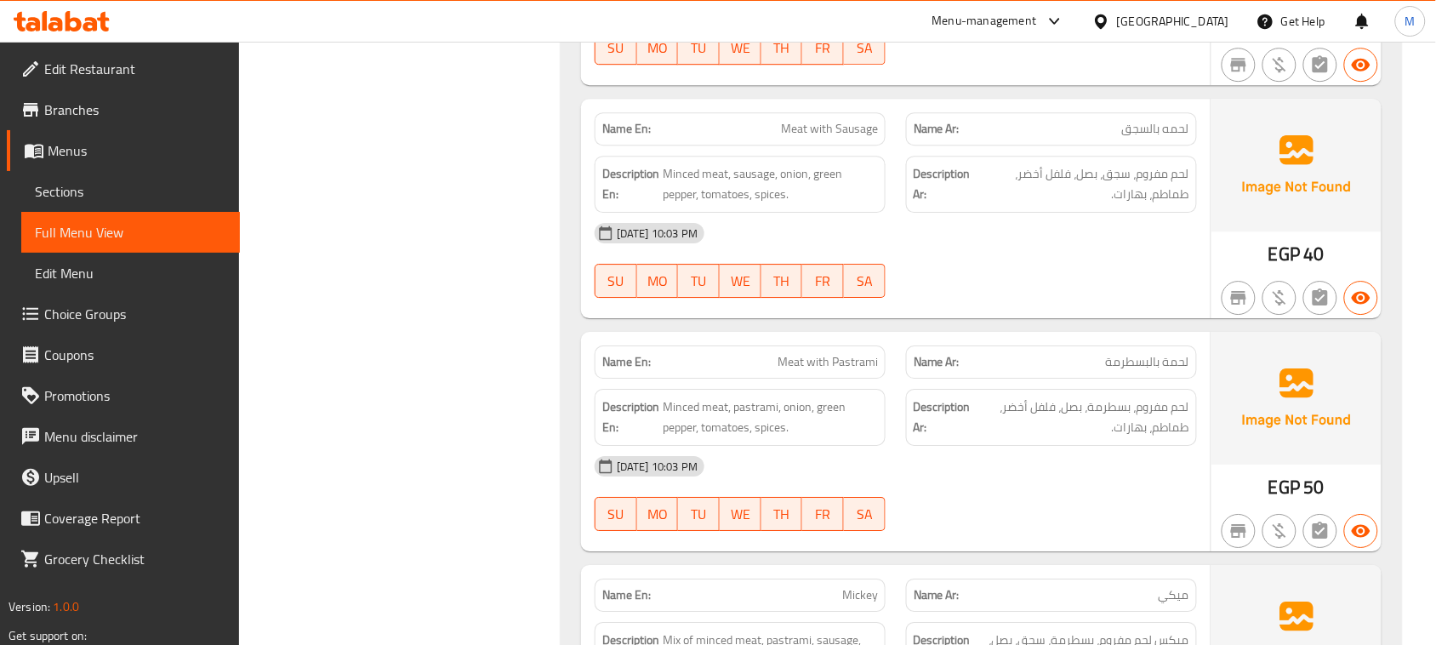
scroll to position [1531, 0]
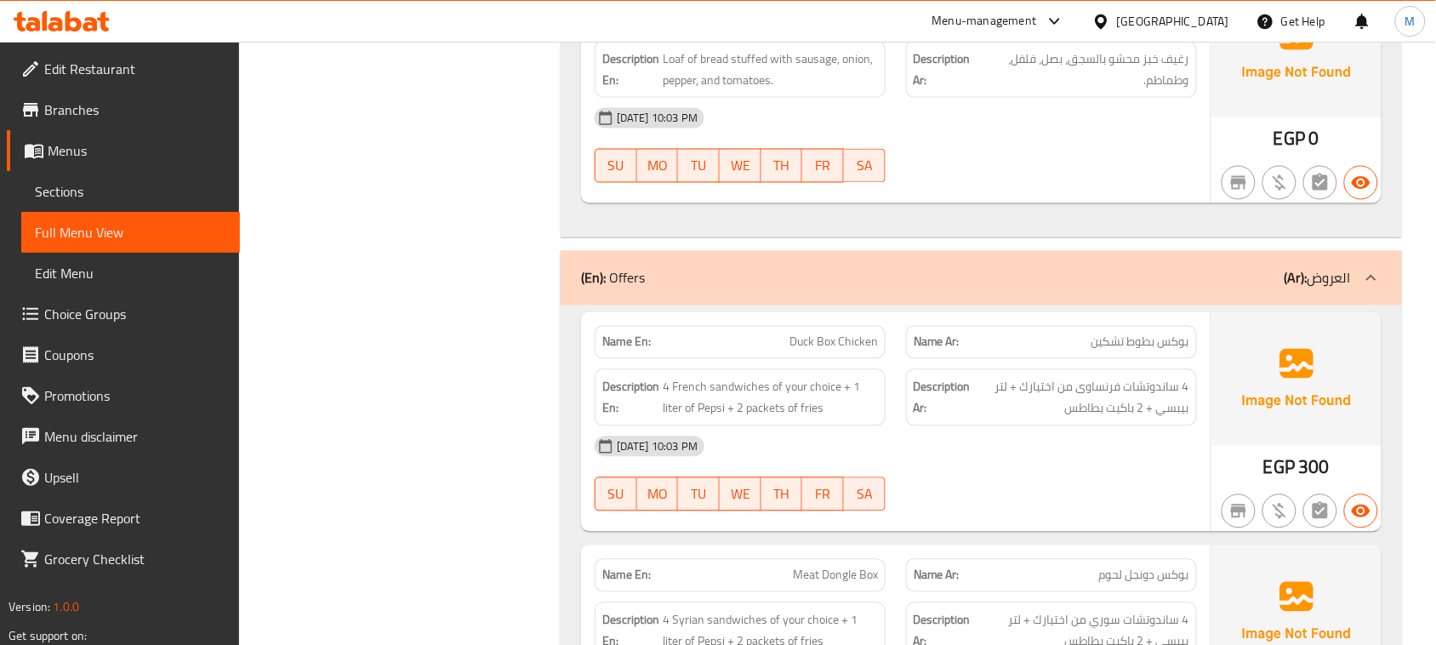
scroll to position [21898, 0]
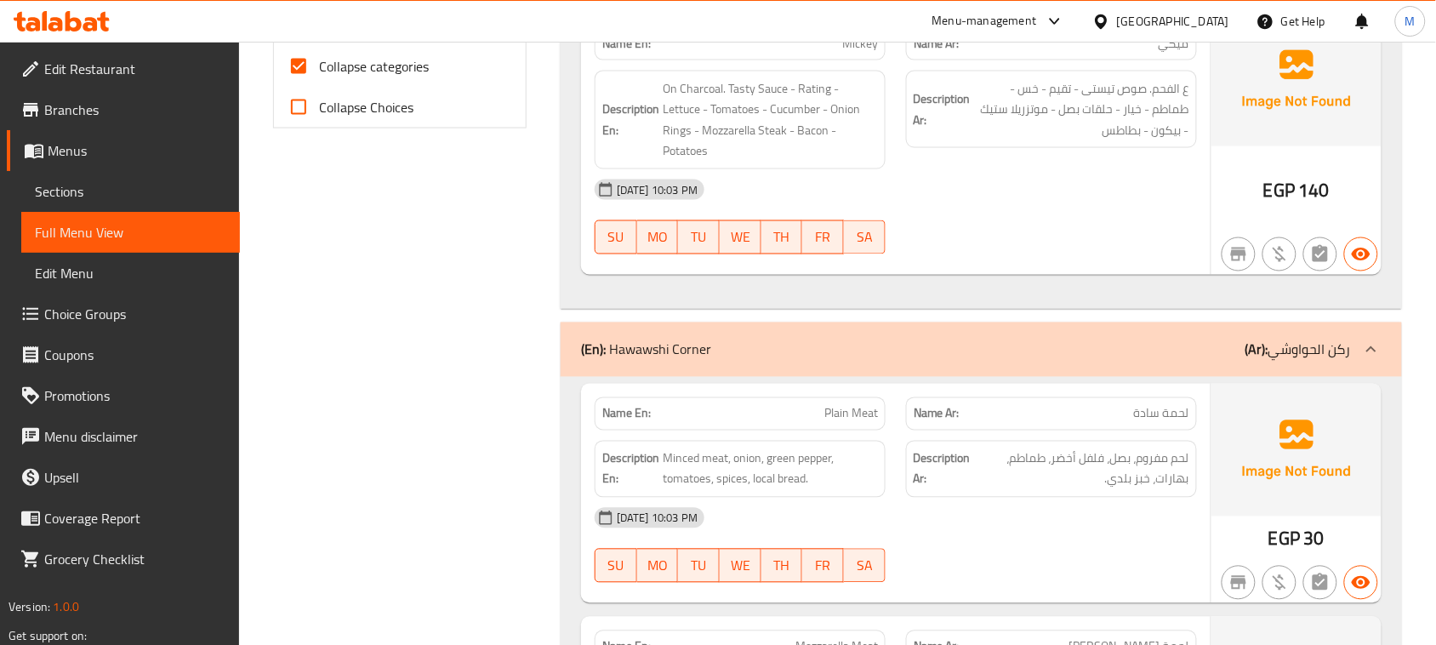
scroll to position [498, 0]
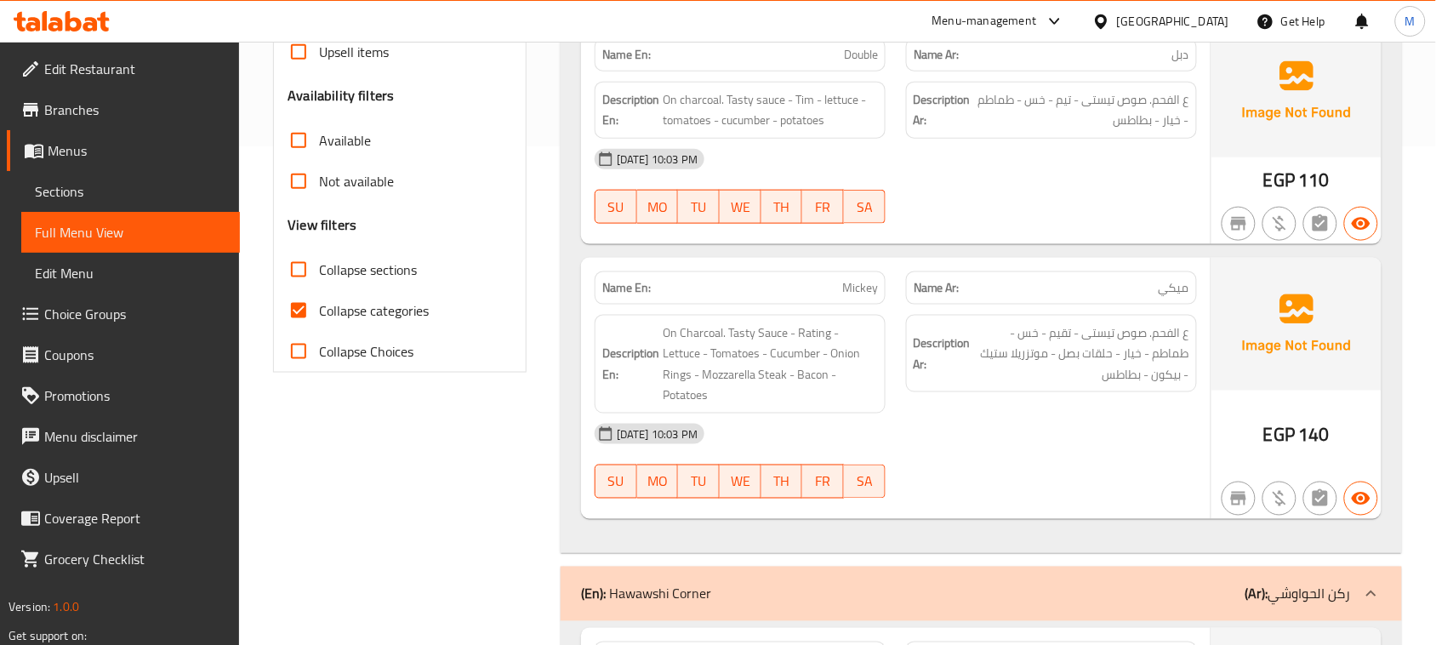
click at [341, 304] on span "Collapse categories" at bounding box center [374, 310] width 110 height 20
click at [319, 304] on input "Collapse categories" at bounding box center [298, 310] width 41 height 41
checkbox input "false"
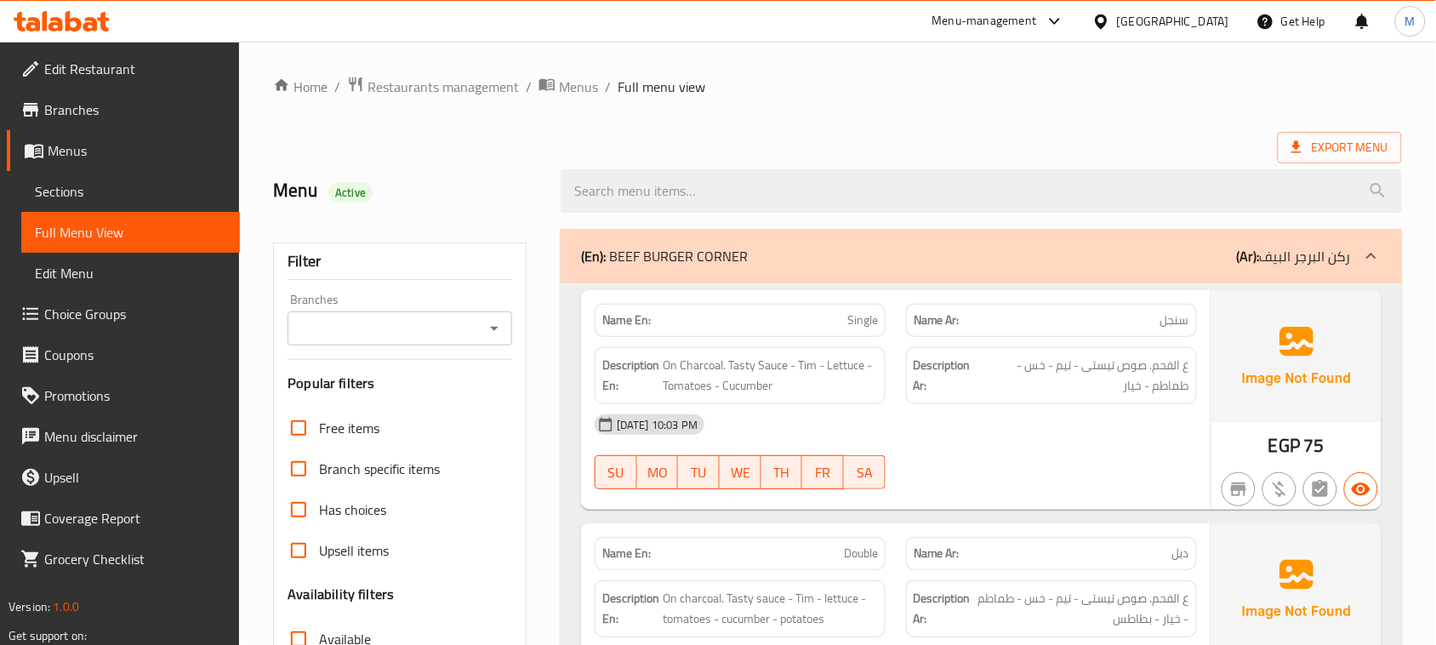
click at [744, 39] on div "Menu-management Egypt Get Help M" at bounding box center [718, 21] width 1436 height 41
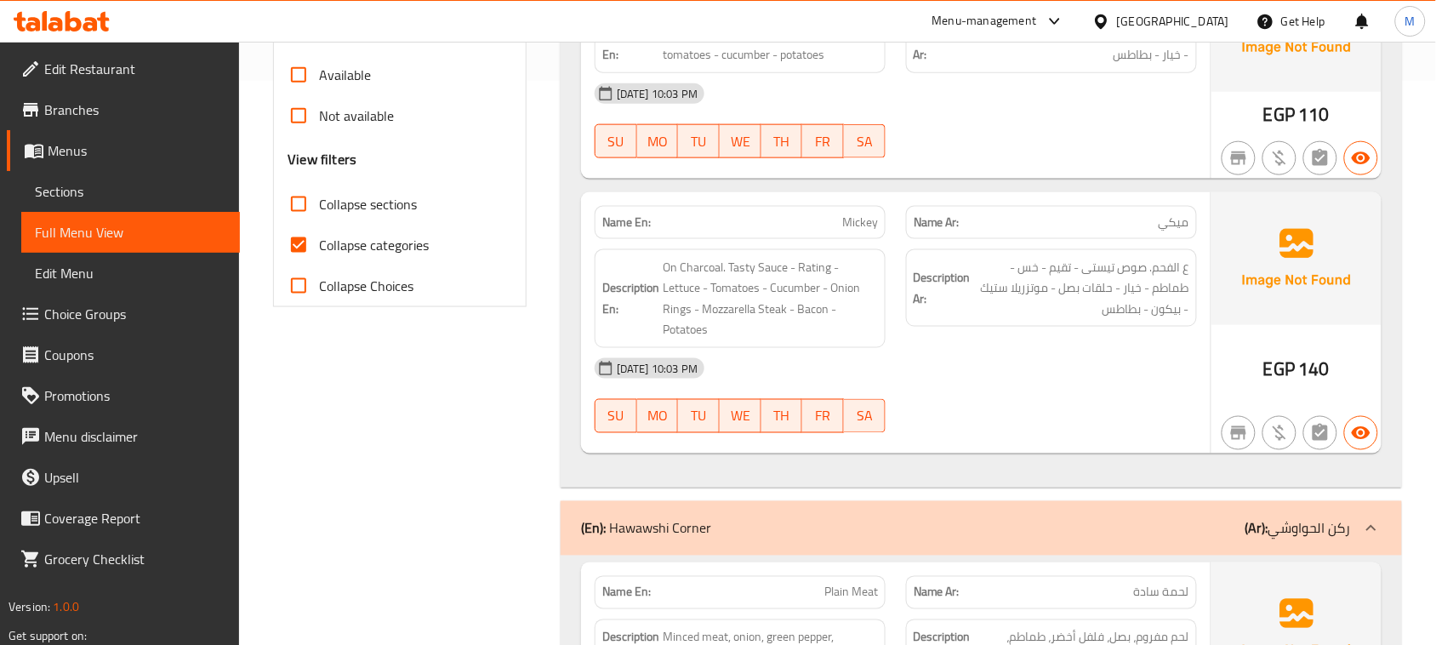
click at [350, 236] on span "Collapse categories" at bounding box center [374, 245] width 110 height 20
click at [319, 236] on input "Collapse categories" at bounding box center [298, 245] width 41 height 41
checkbox input "false"
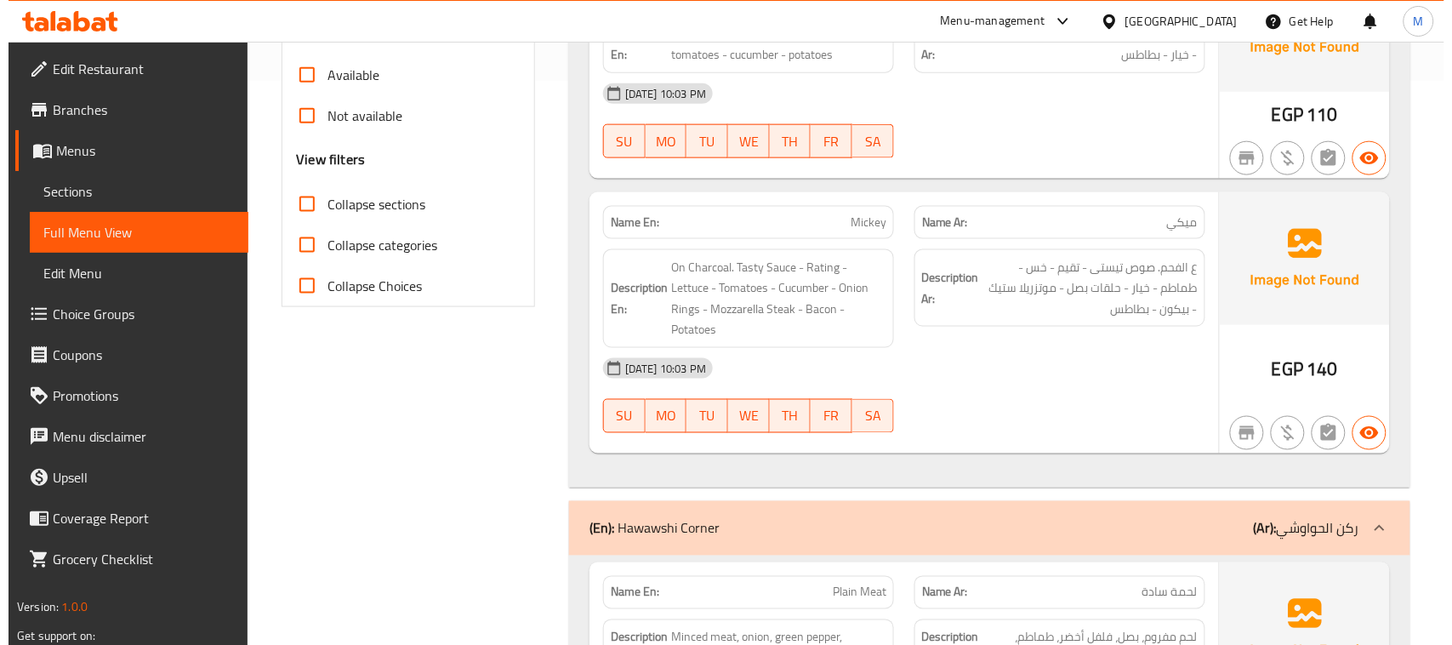
scroll to position [0, 0]
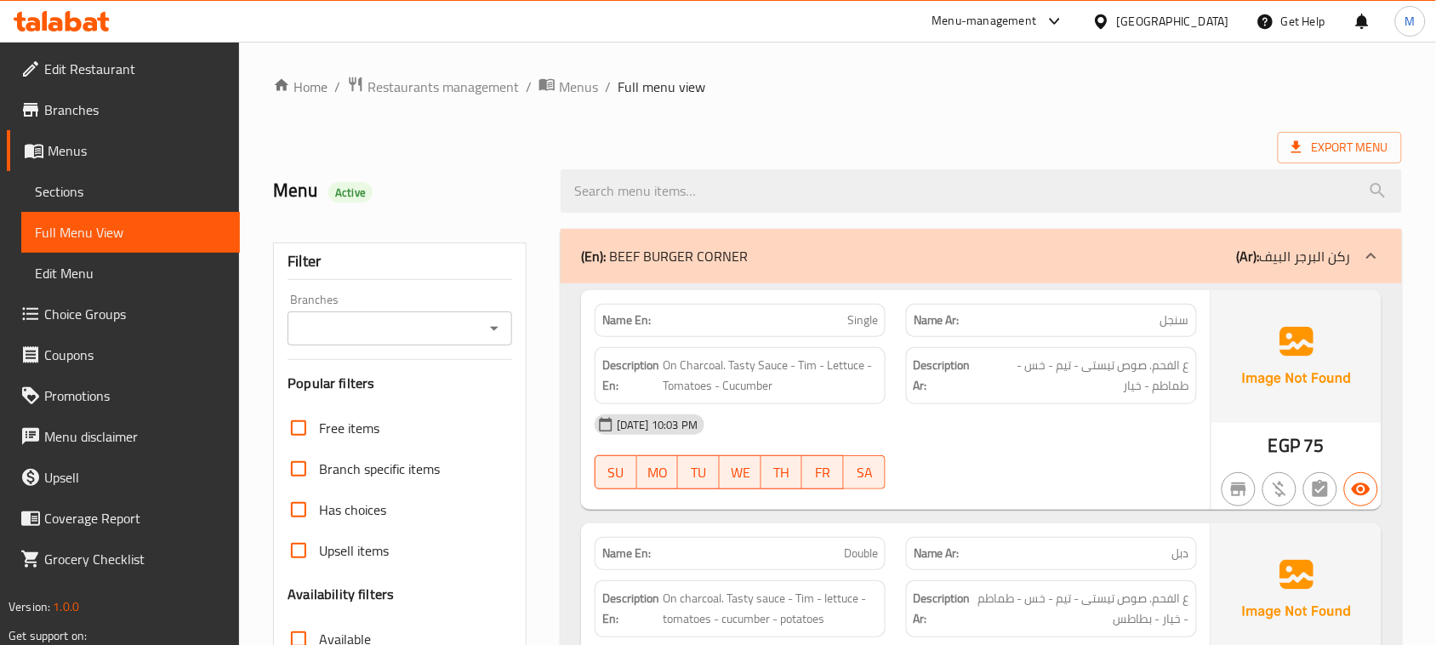
click at [891, 95] on ol "Home / Restaurants management / Menus / Full menu view" at bounding box center [837, 87] width 1129 height 22
